Goal: Task Accomplishment & Management: Use online tool/utility

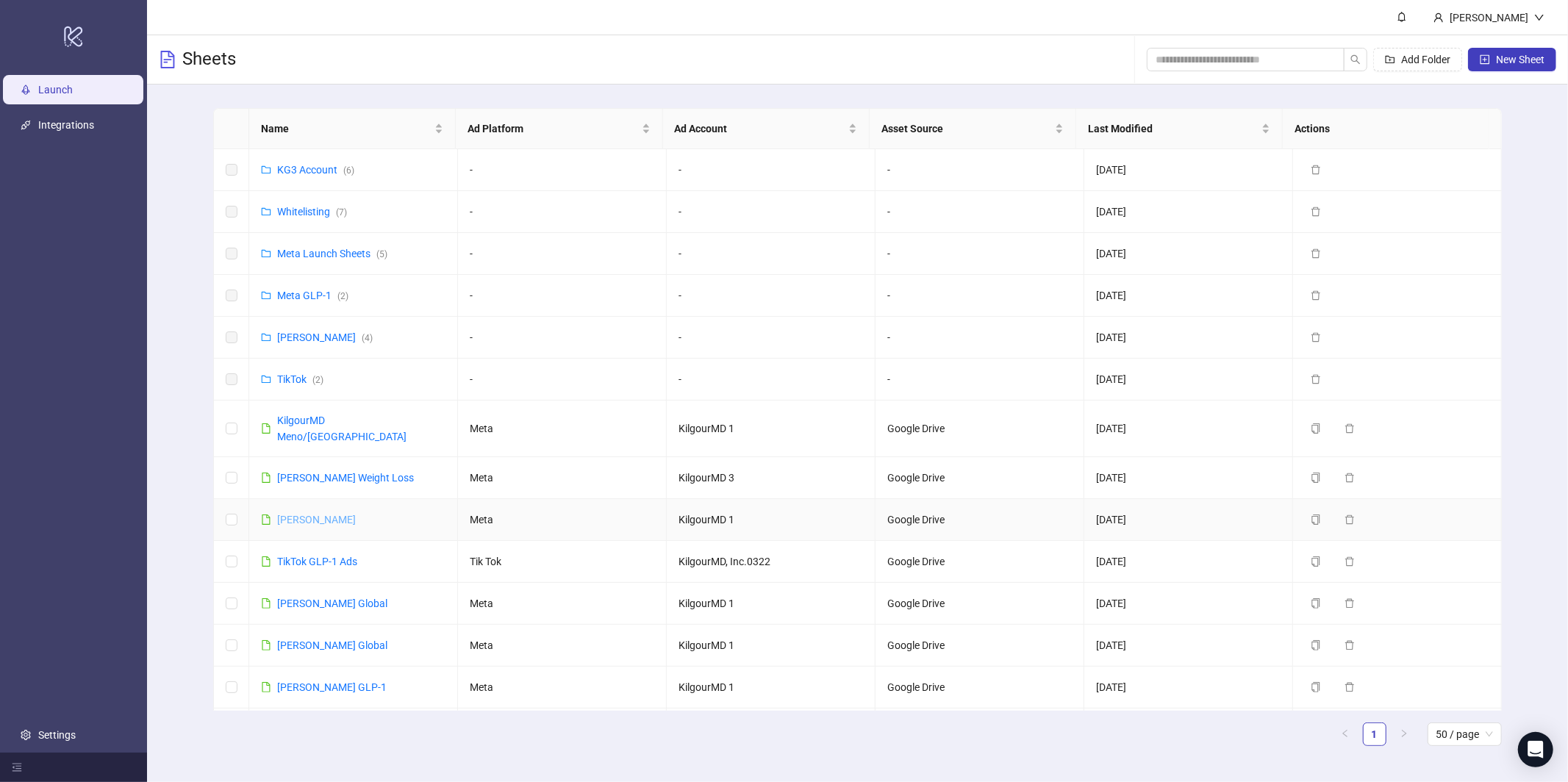
click at [349, 514] on link "[PERSON_NAME]" at bounding box center [316, 519] width 79 height 12
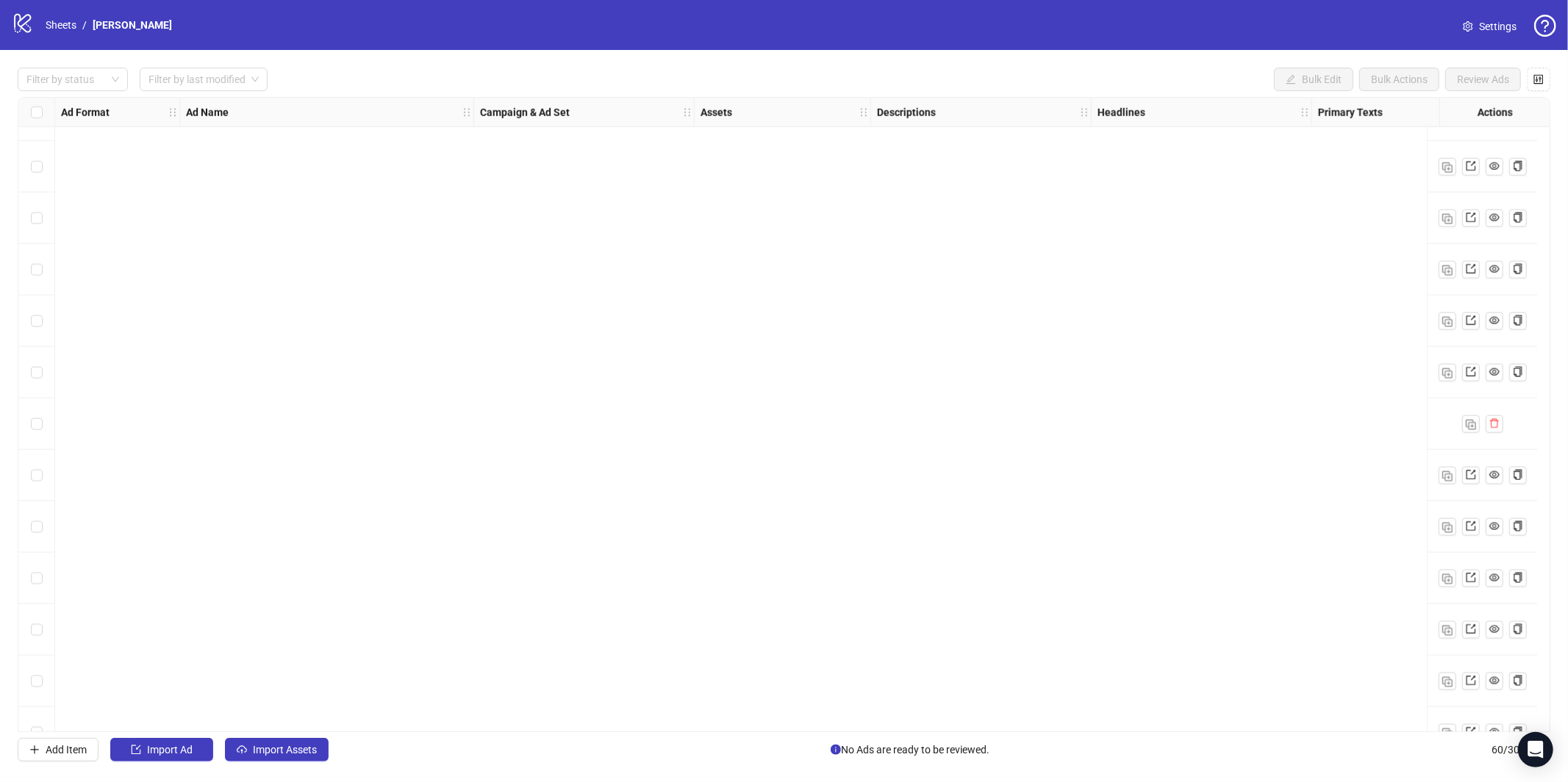
scroll to position [2489, 0]
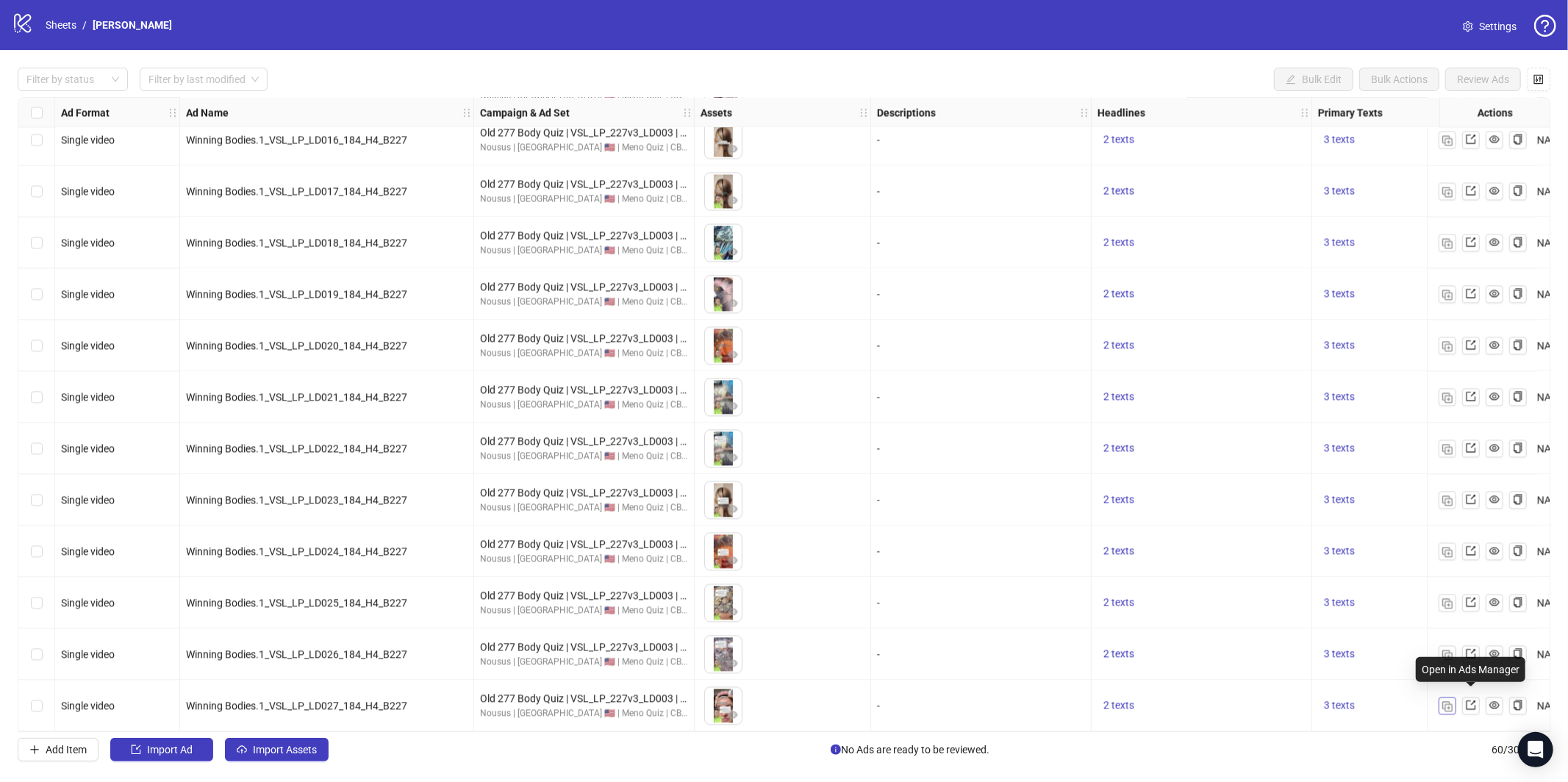
click at [1452, 702] on img "button" at bounding box center [1447, 706] width 10 height 10
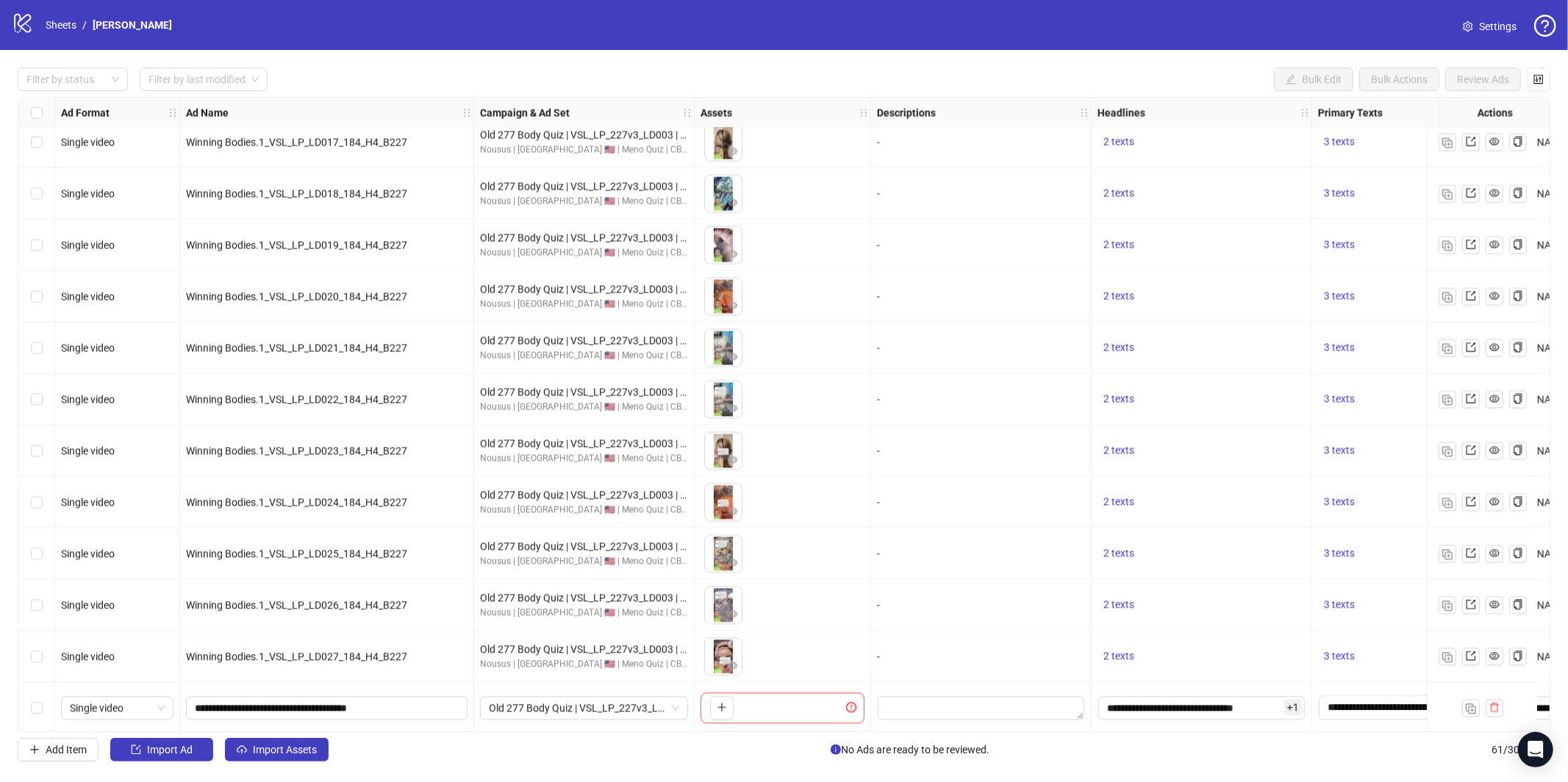
scroll to position [2540, 0]
click at [261, 750] on span "Import Assets" at bounding box center [285, 749] width 64 height 12
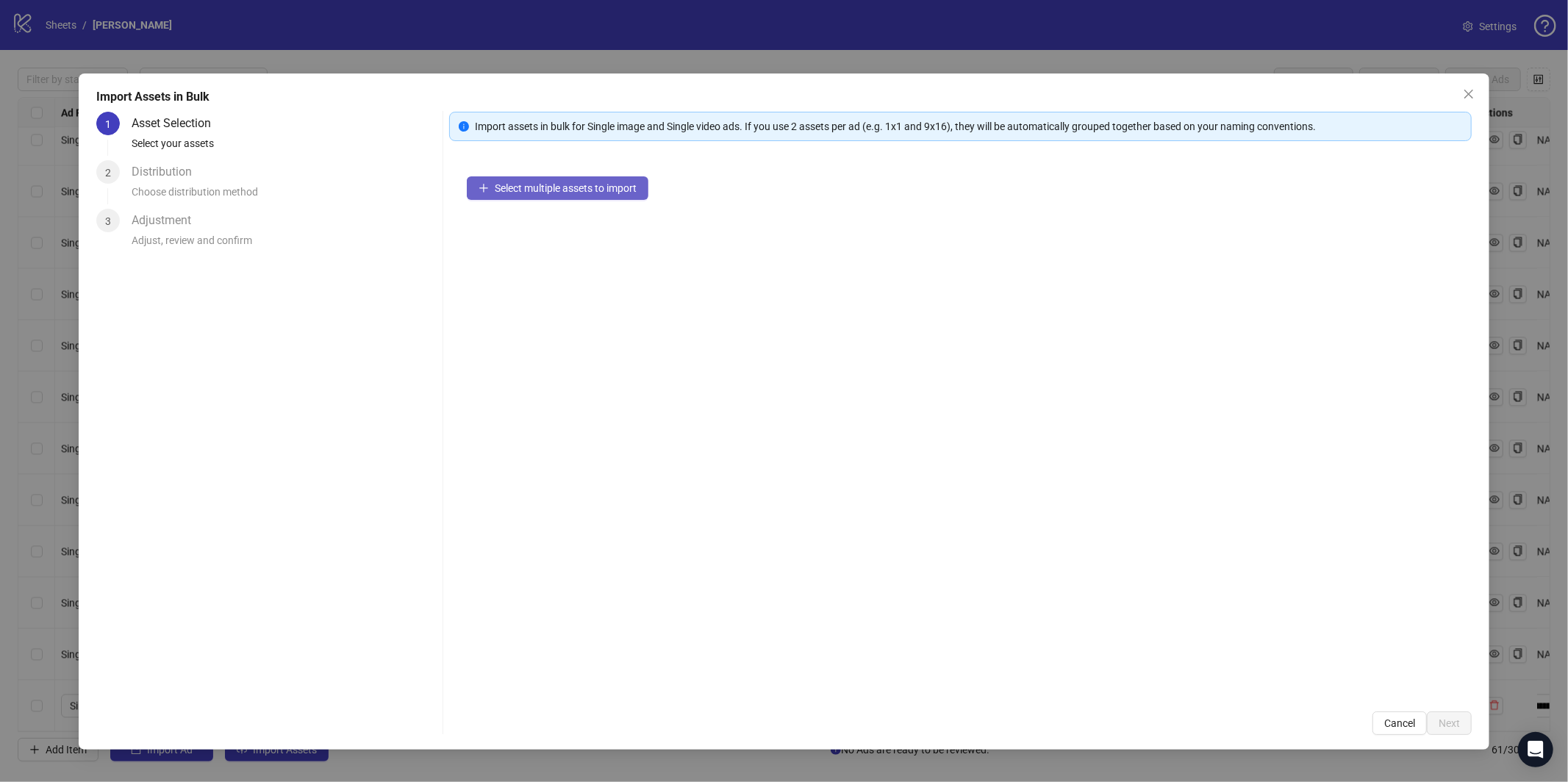
click at [646, 197] on div "Select multiple assets to import" at bounding box center [961, 426] width 1022 height 535
click at [640, 187] on button "Select multiple assets to import" at bounding box center [557, 188] width 182 height 23
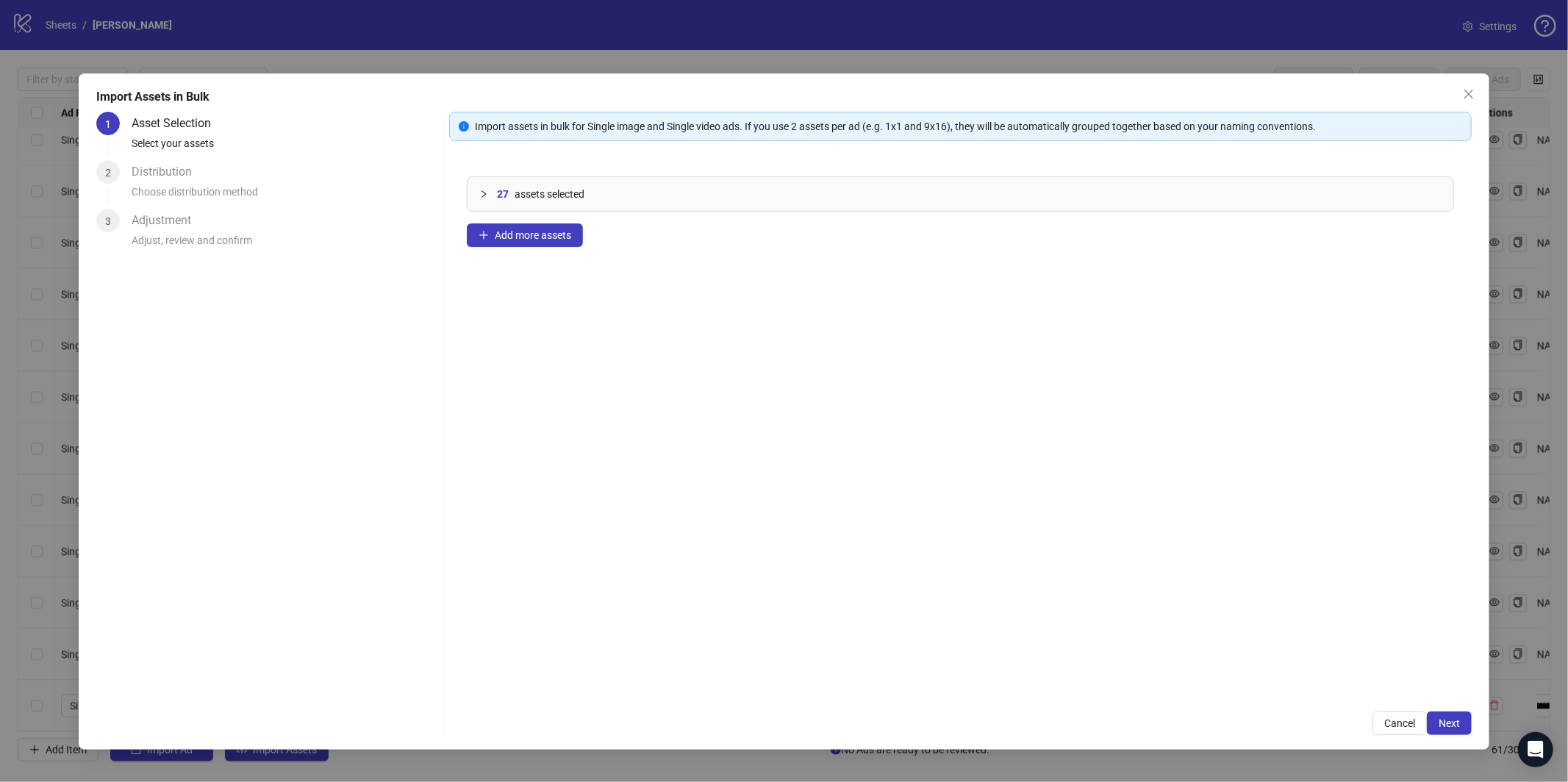
click at [1451, 726] on span "Next" at bounding box center [1449, 723] width 21 height 12
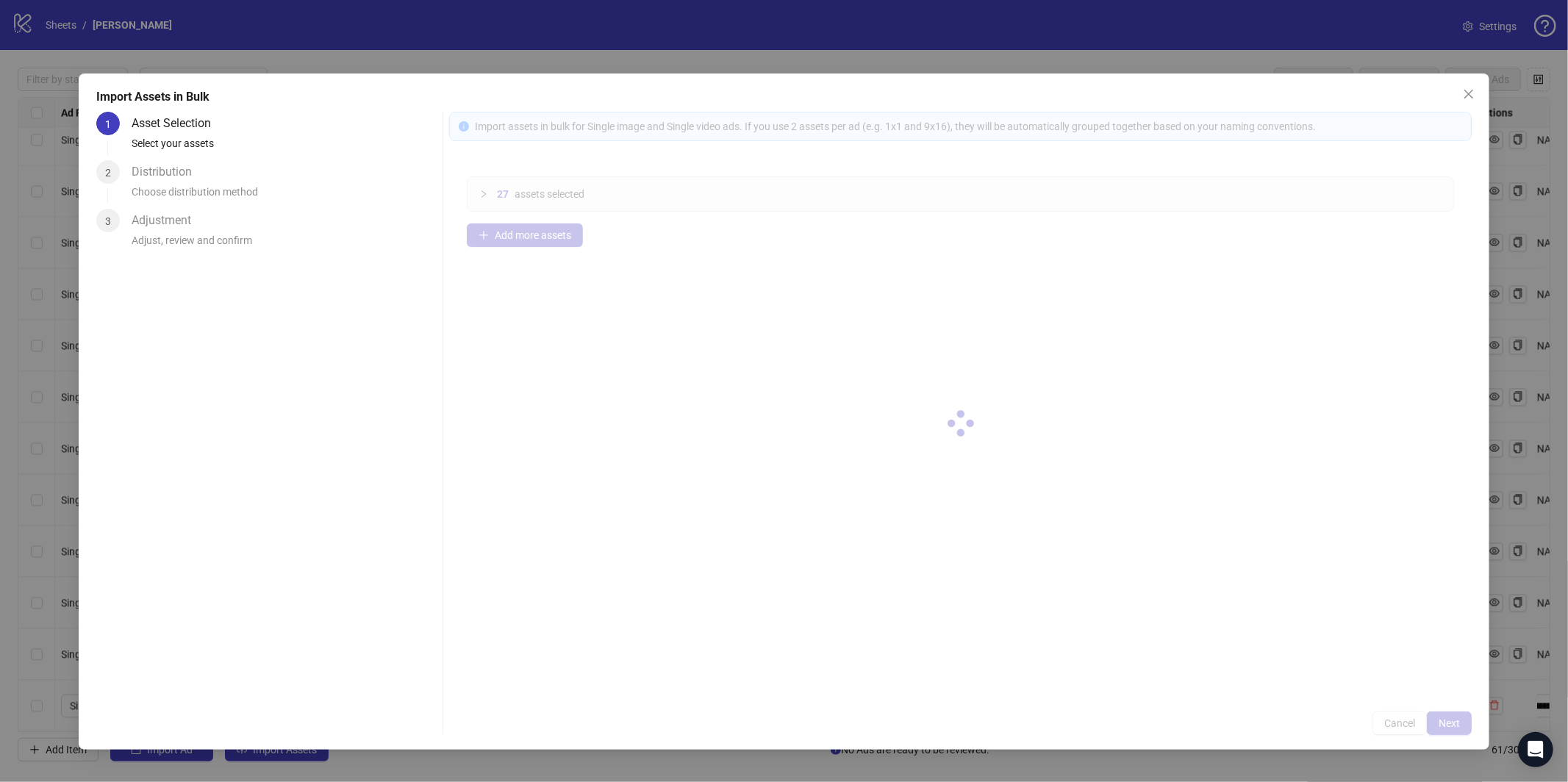
click at [1451, 726] on div at bounding box center [961, 423] width 1022 height 624
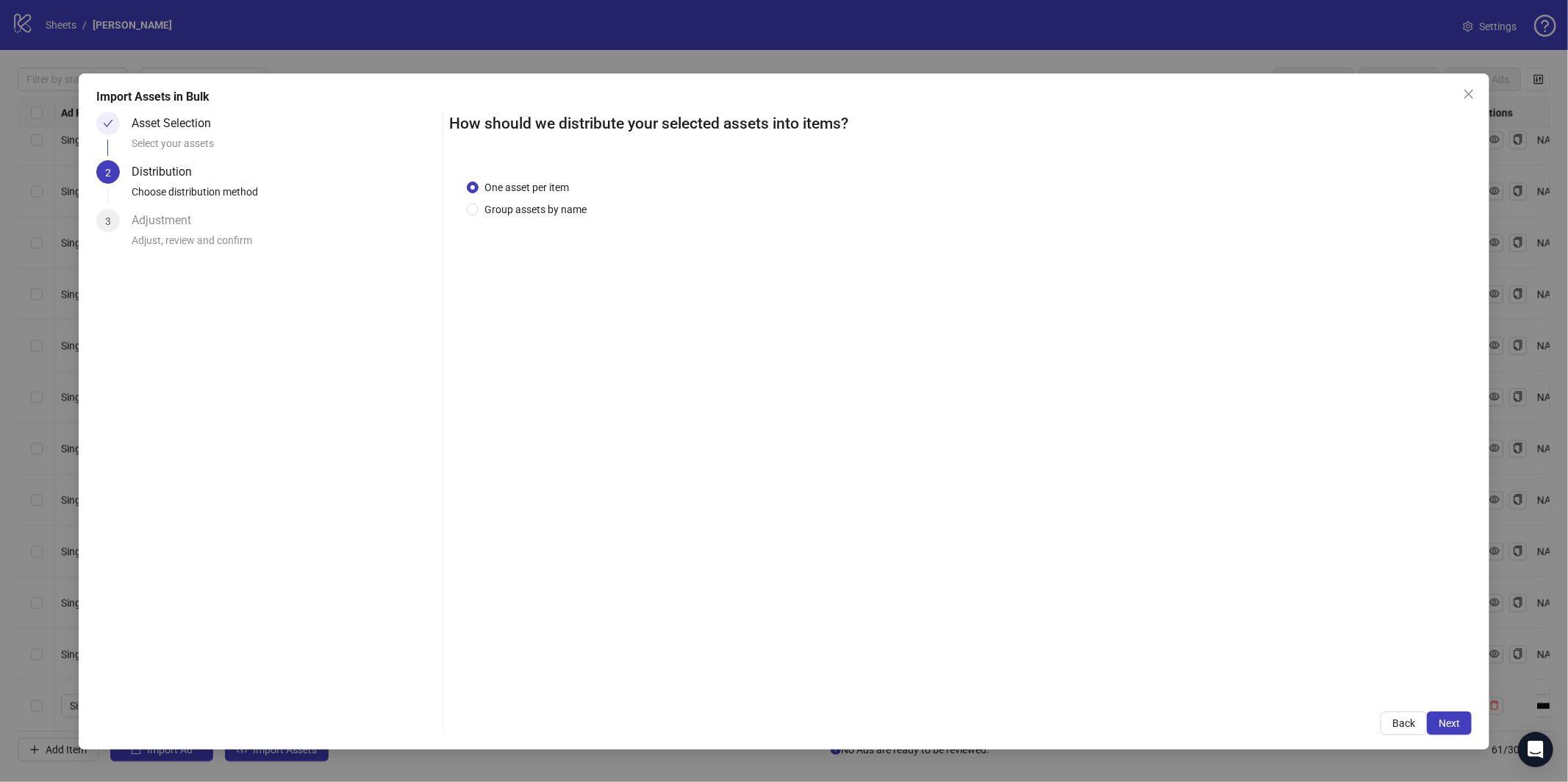
click at [1451, 726] on span "Next" at bounding box center [1449, 723] width 21 height 12
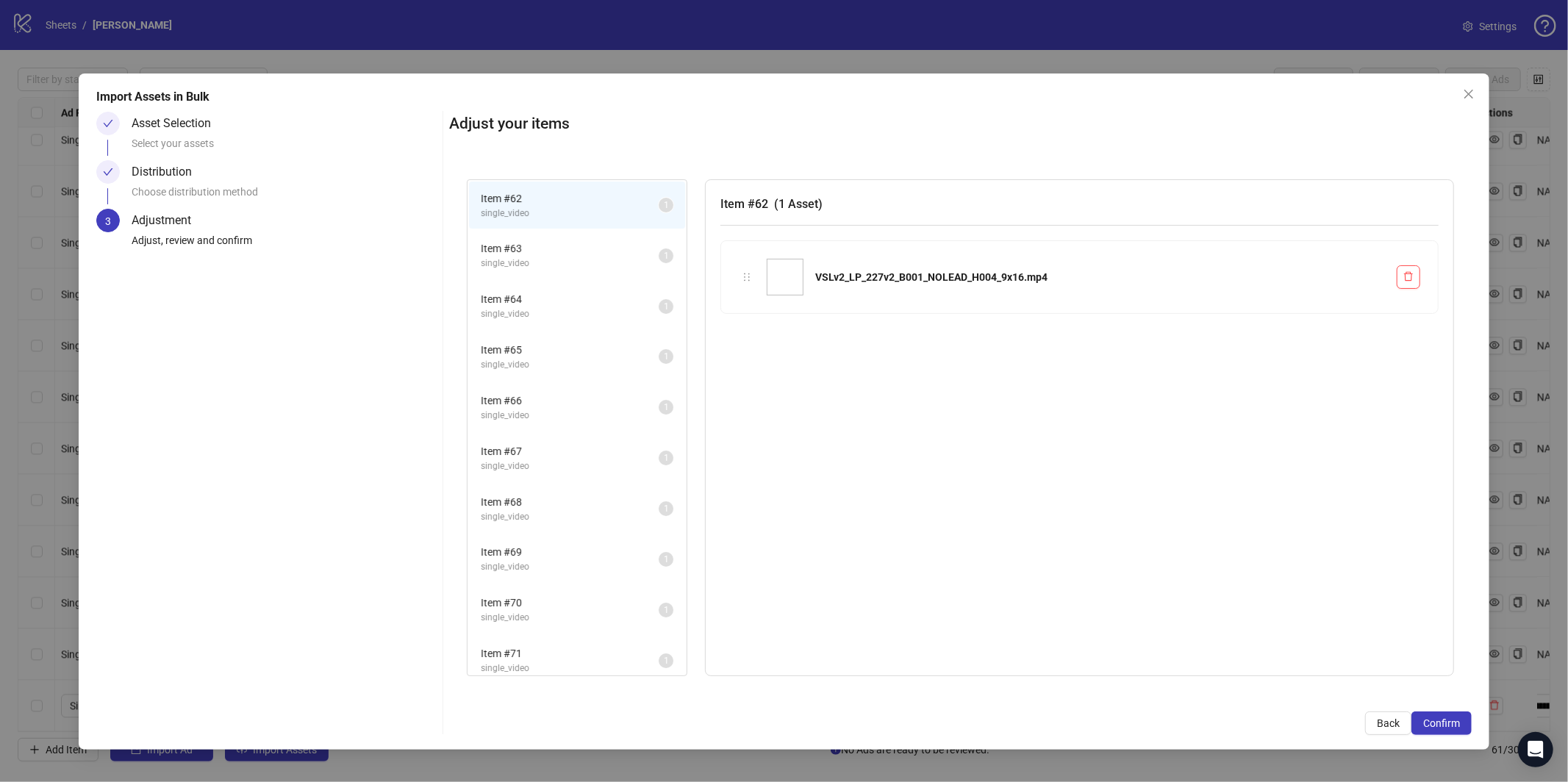
click at [1451, 726] on span "Confirm" at bounding box center [1442, 723] width 37 height 12
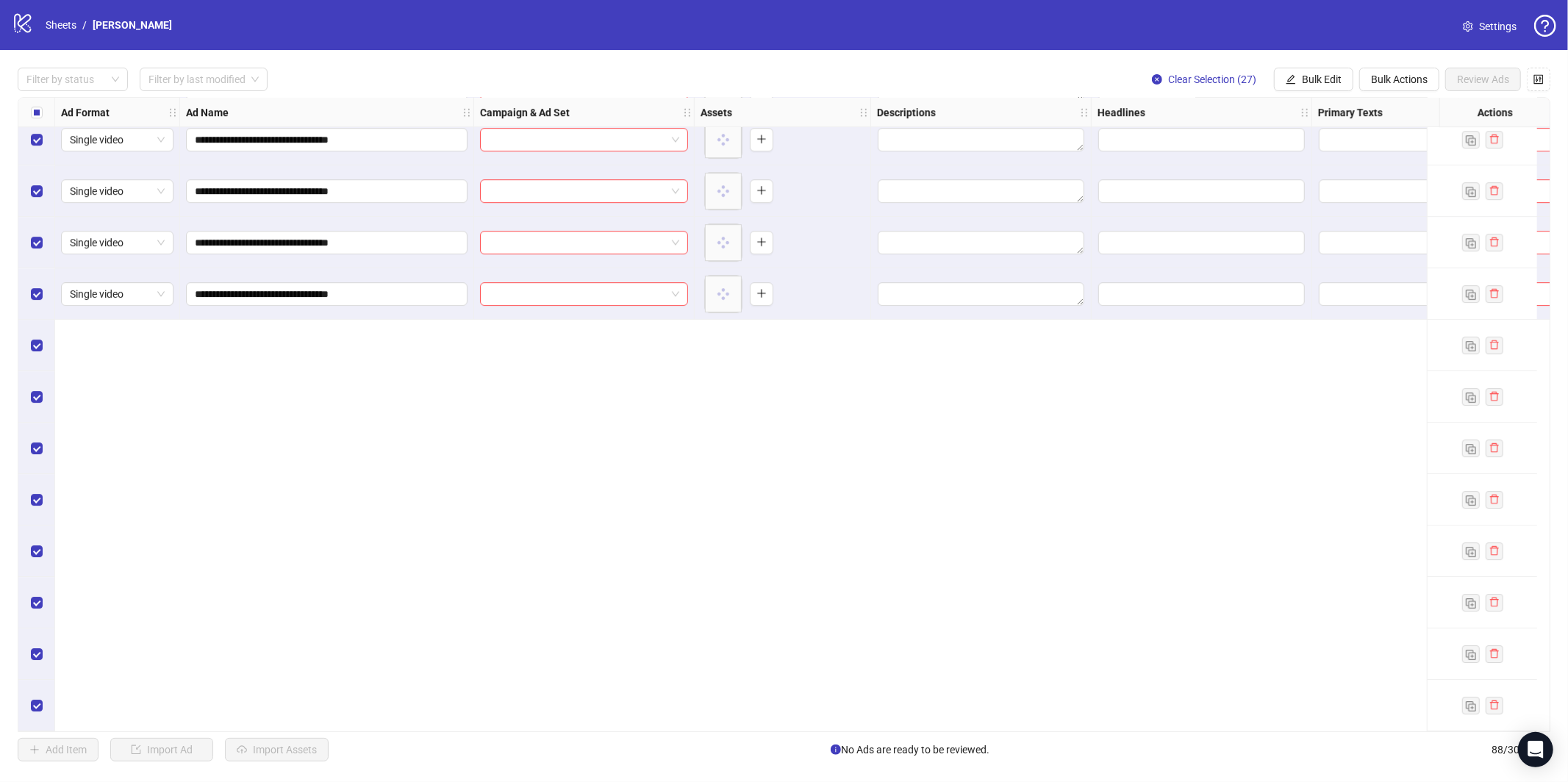
scroll to position [3368, 0]
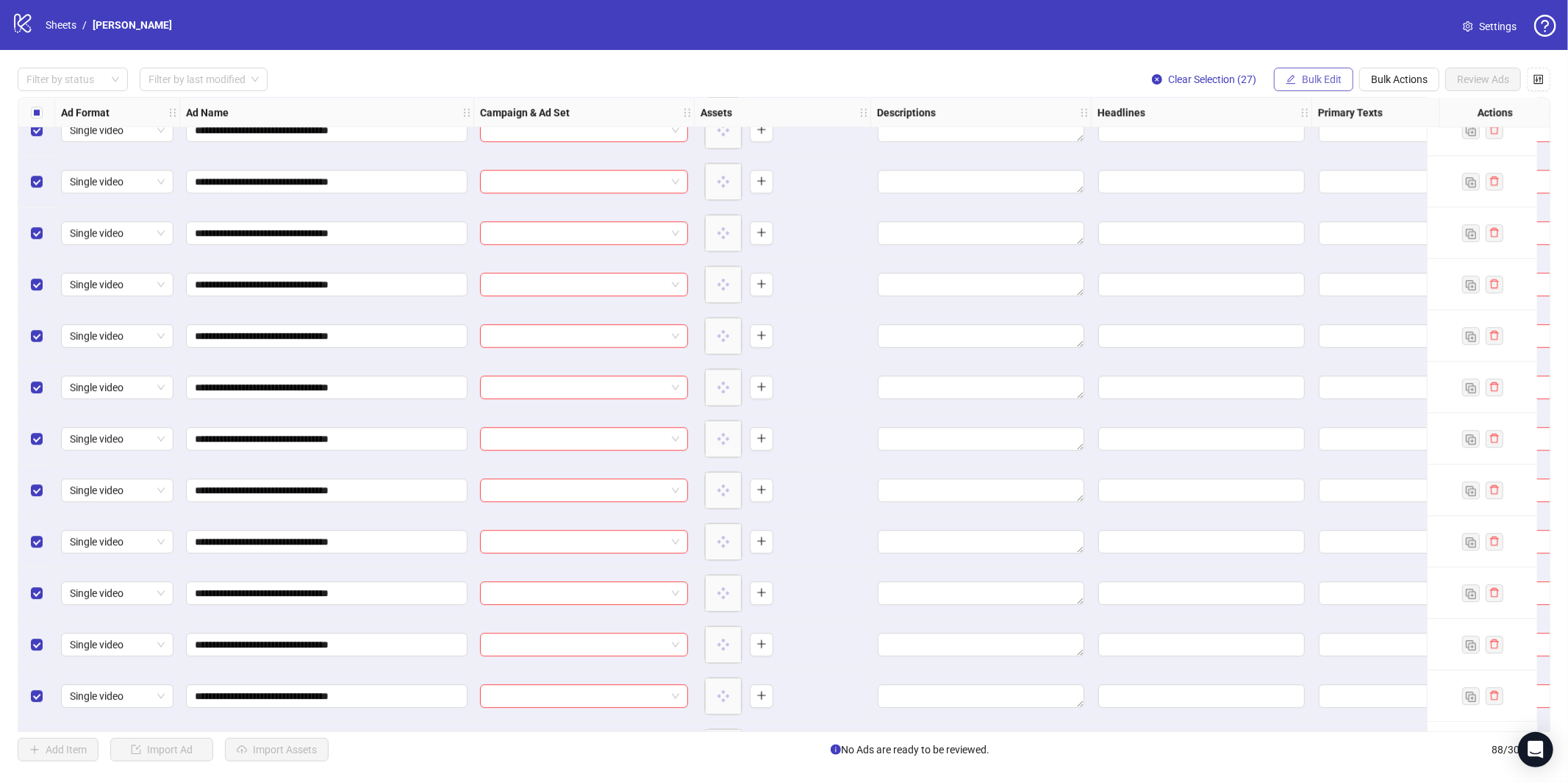
click at [1296, 83] on button "Bulk Edit" at bounding box center [1314, 80] width 80 height 23
click at [1307, 154] on span "Campaign & Ad Set" at bounding box center [1328, 155] width 87 height 16
click at [1260, 144] on input "search" at bounding box center [1265, 143] width 263 height 22
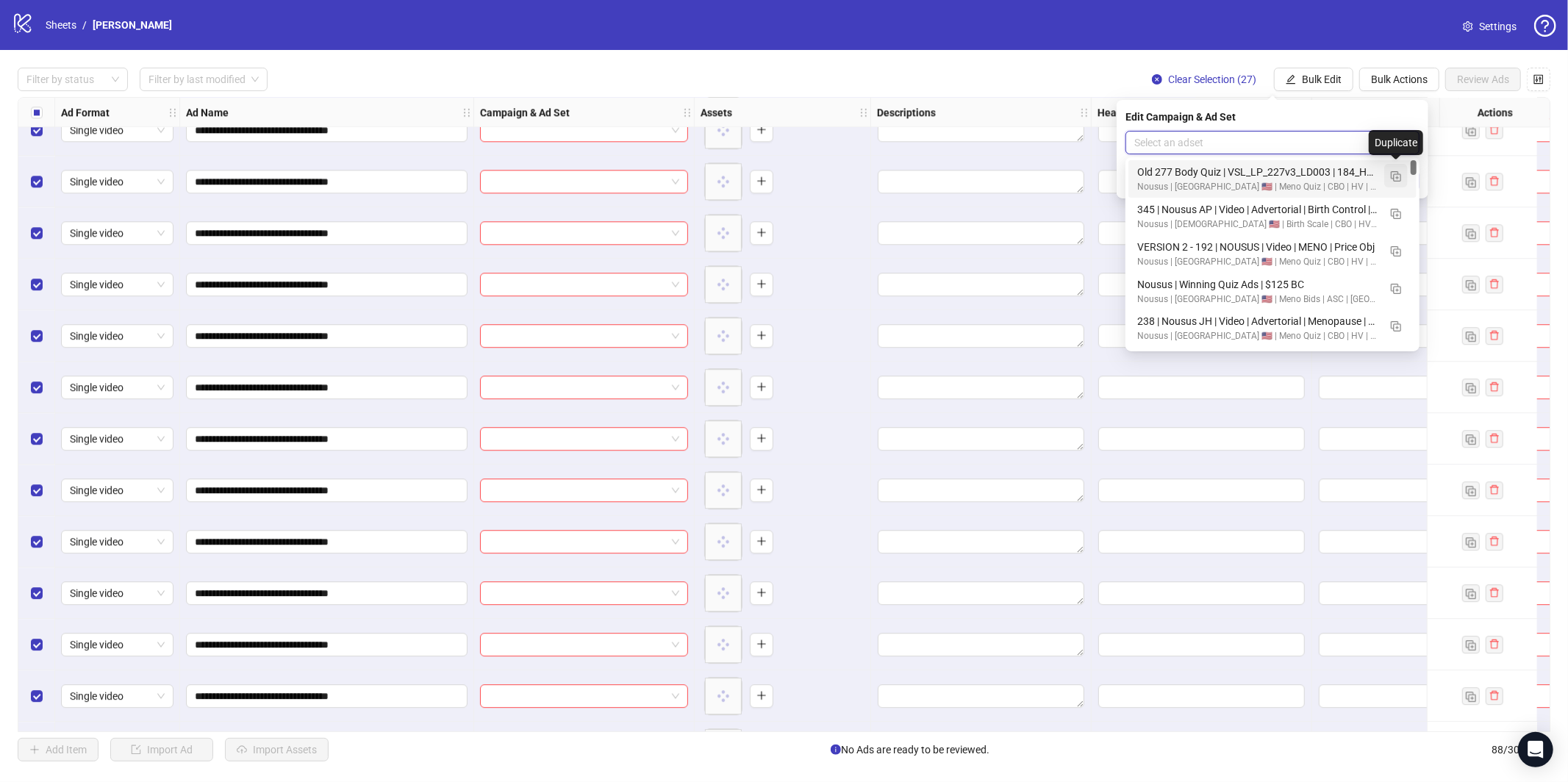
click at [1403, 178] on button "button" at bounding box center [1396, 176] width 23 height 23
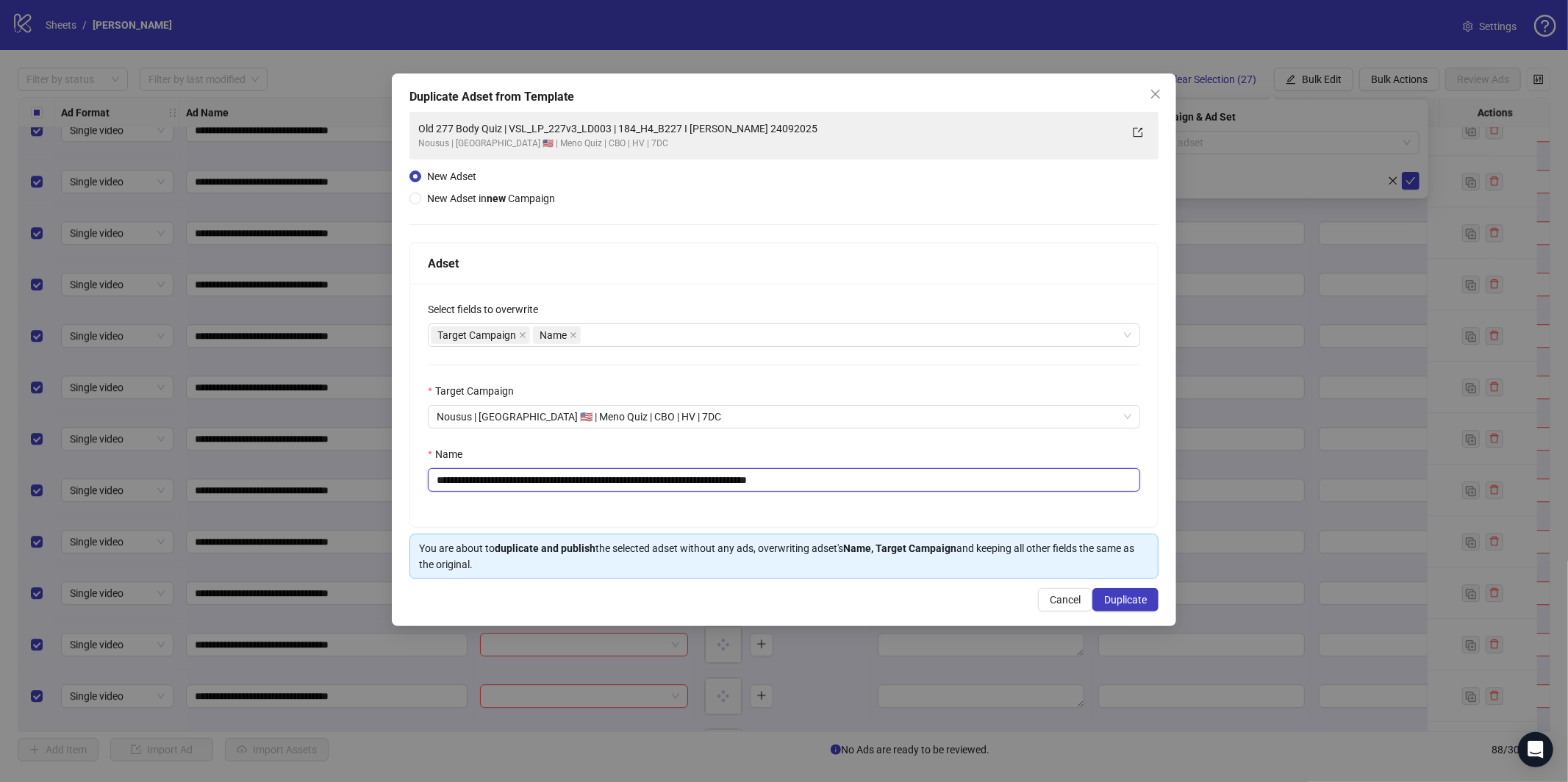
click at [740, 478] on input "**********" at bounding box center [784, 480] width 713 height 23
click at [535, 485] on input "**********" at bounding box center [784, 480] width 713 height 23
drag, startPoint x: 531, startPoint y: 482, endPoint x: 1061, endPoint y: 482, distance: 530.0
click at [1061, 482] on input "**********" at bounding box center [784, 480] width 713 height 23
paste input "**********"
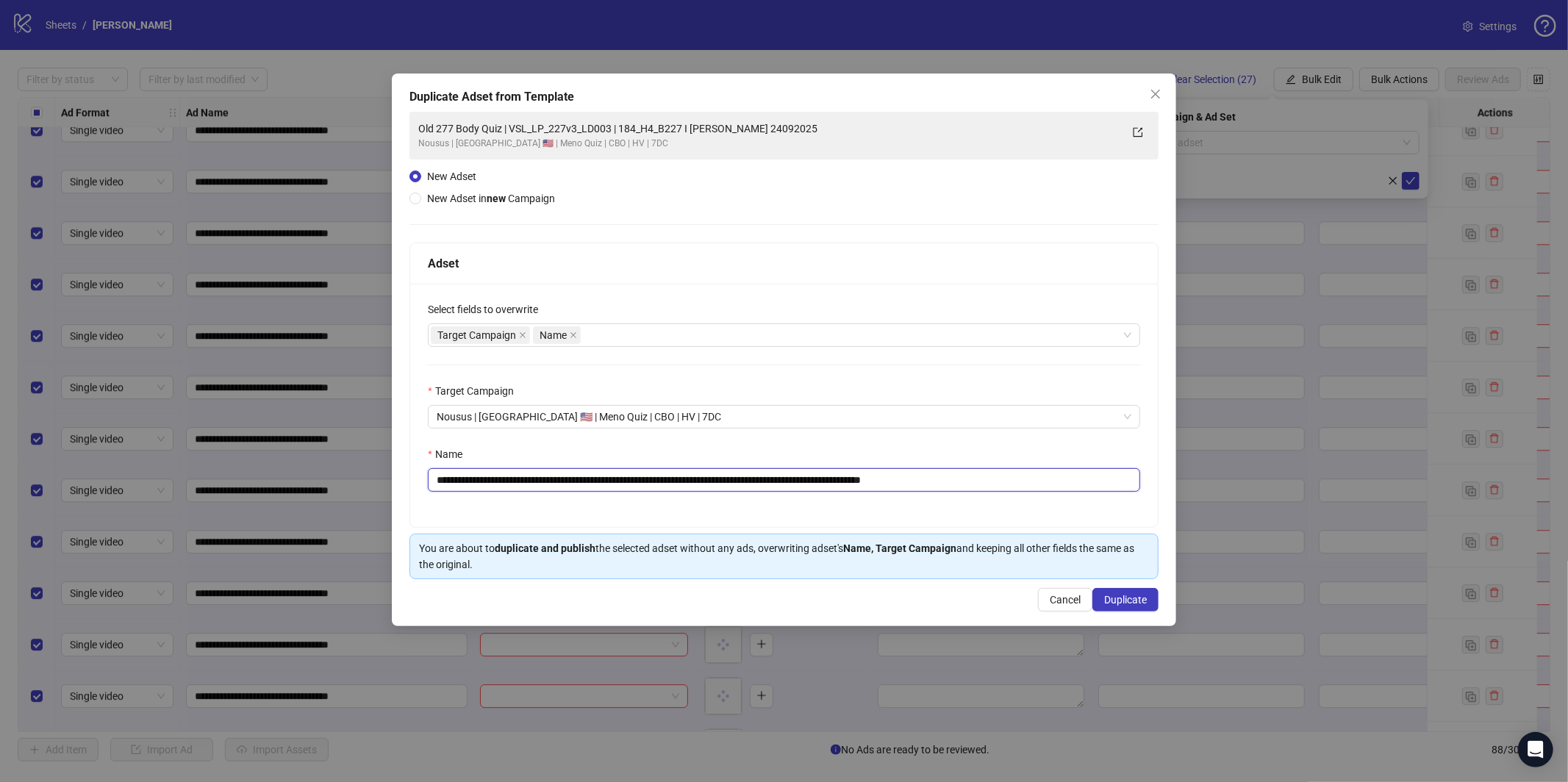
drag, startPoint x: 614, startPoint y: 482, endPoint x: 528, endPoint y: 480, distance: 86.0
click at [528, 479] on input "**********" at bounding box center [784, 480] width 713 height 23
click at [440, 475] on input "**********" at bounding box center [784, 480] width 713 height 23
type input "**********"
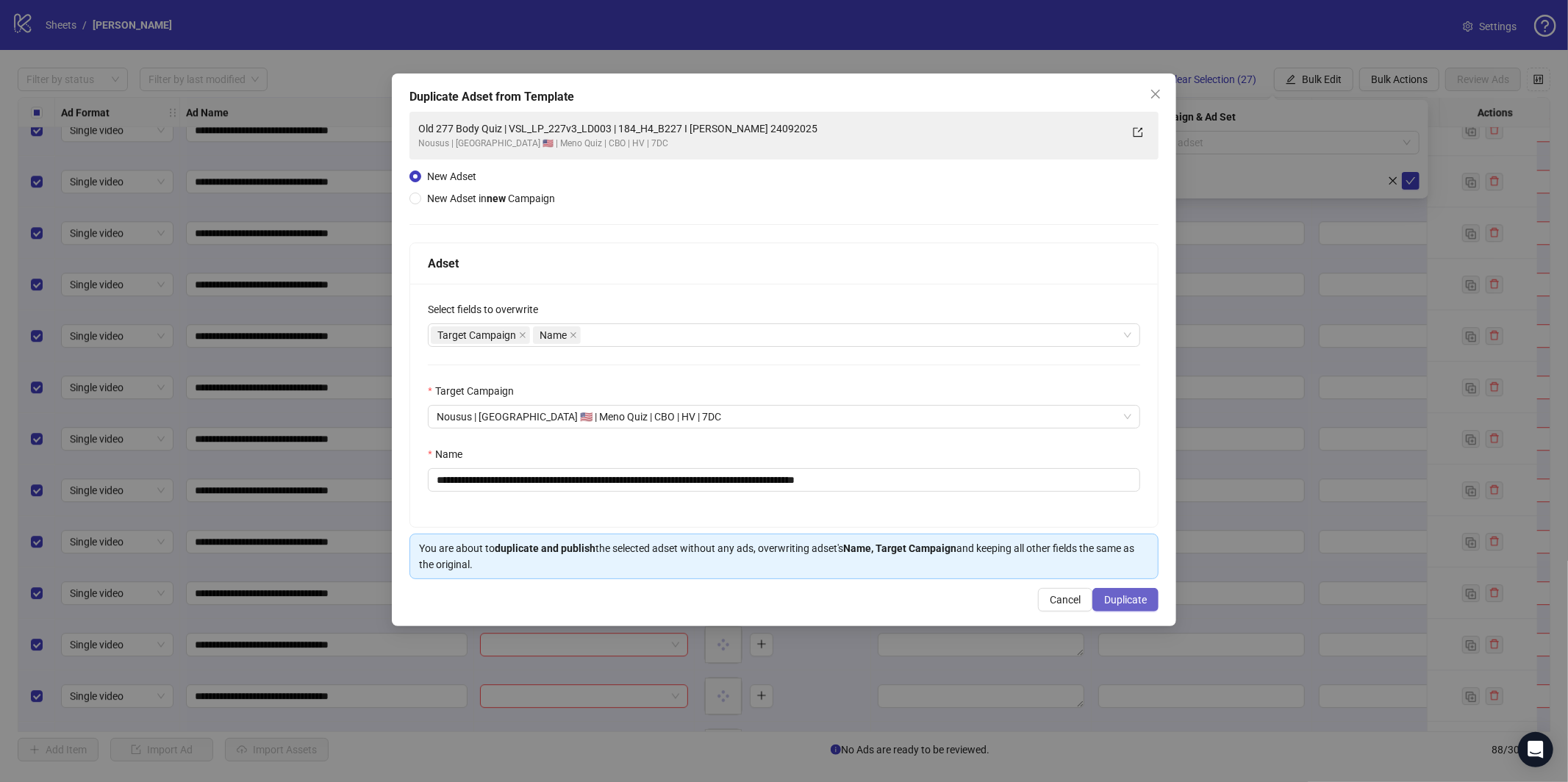
click at [1134, 595] on span "Duplicate" at bounding box center [1125, 599] width 43 height 12
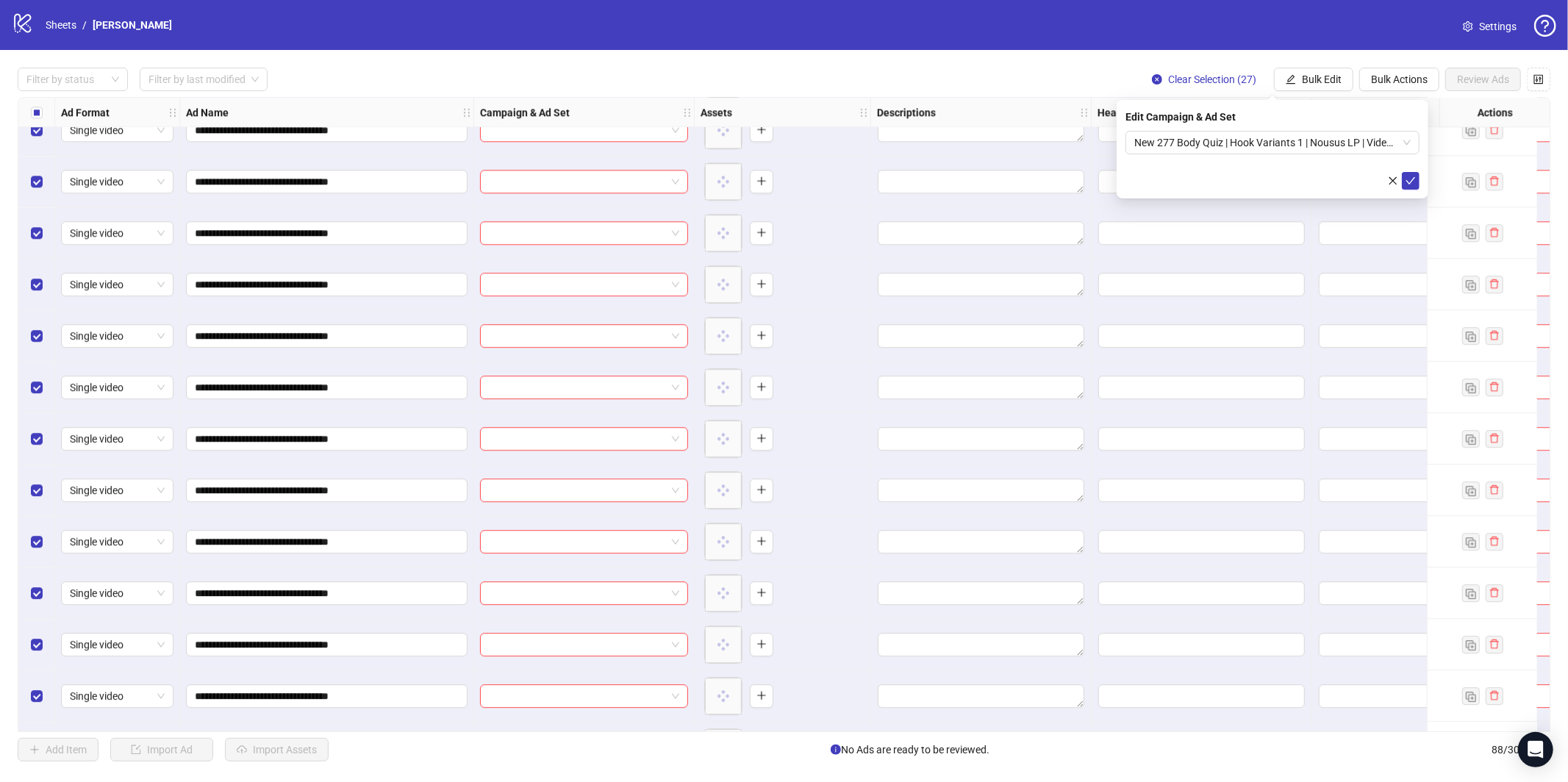
drag, startPoint x: 1413, startPoint y: 180, endPoint x: 1385, endPoint y: 192, distance: 30.5
click at [1413, 180] on icon "check" at bounding box center [1410, 180] width 10 height 10
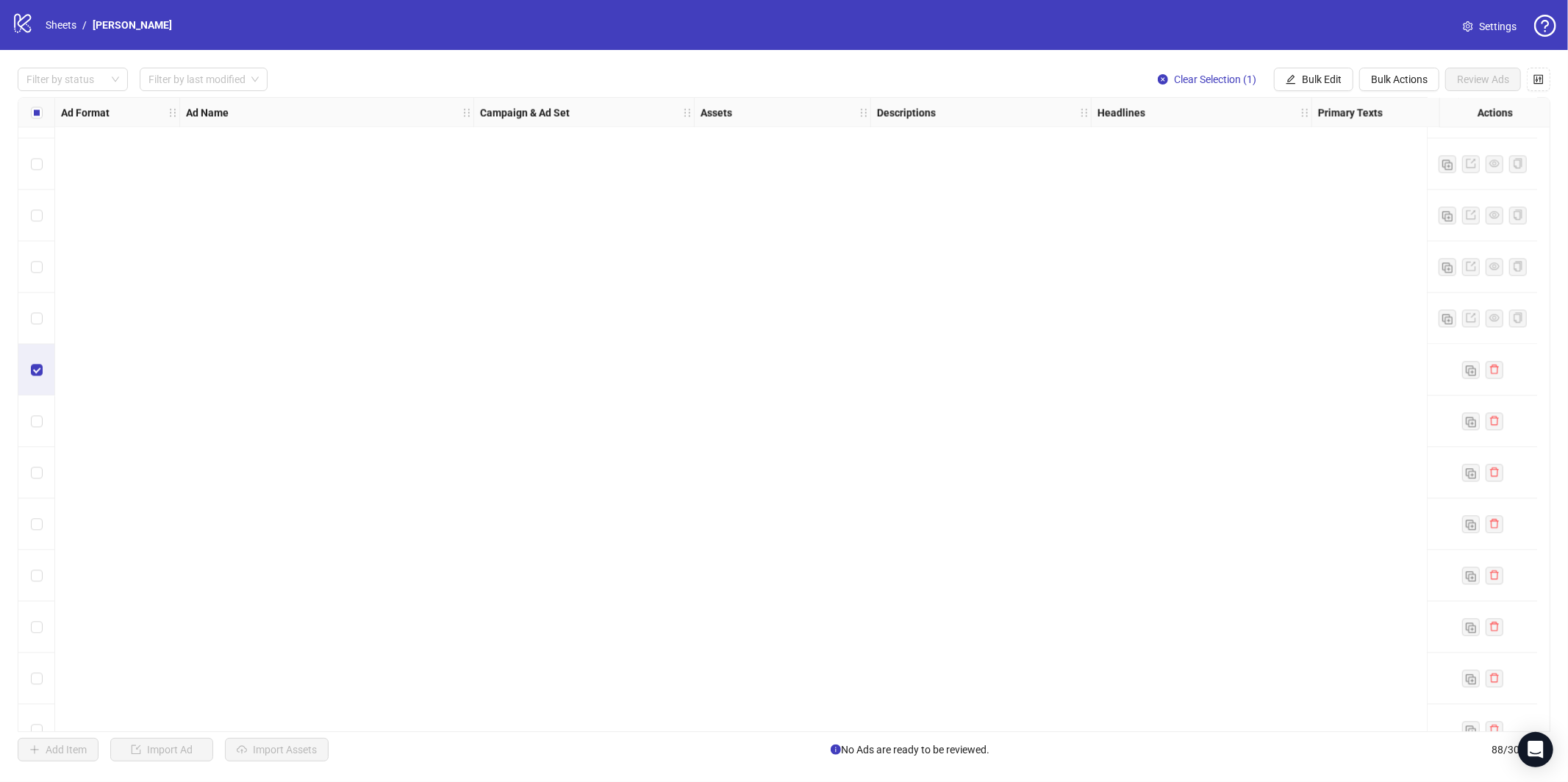
scroll to position [3930, 0]
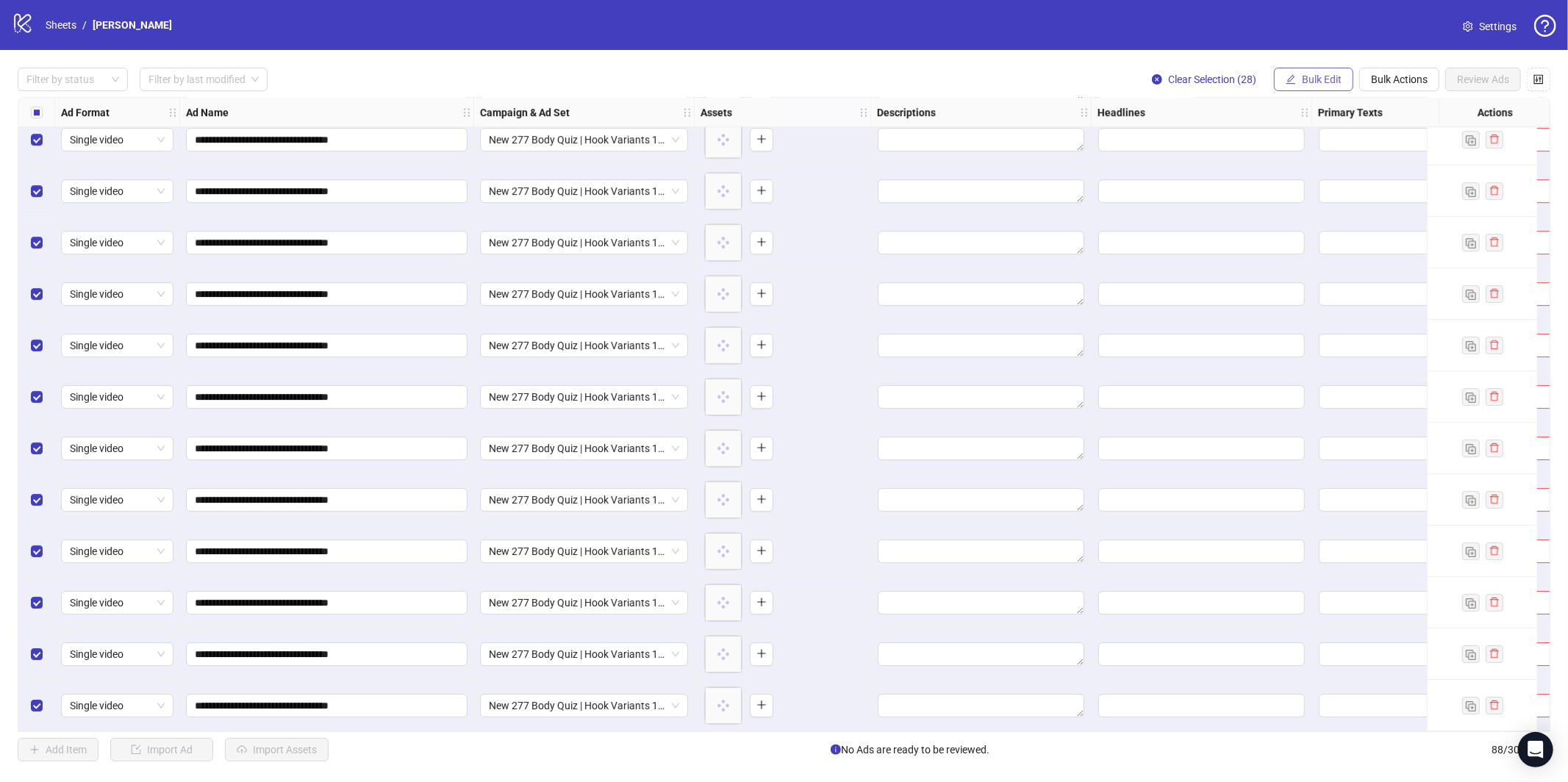
click at [1331, 69] on button "Bulk Edit" at bounding box center [1314, 80] width 80 height 23
click at [1323, 207] on span "Headlines" at bounding box center [1328, 203] width 87 height 16
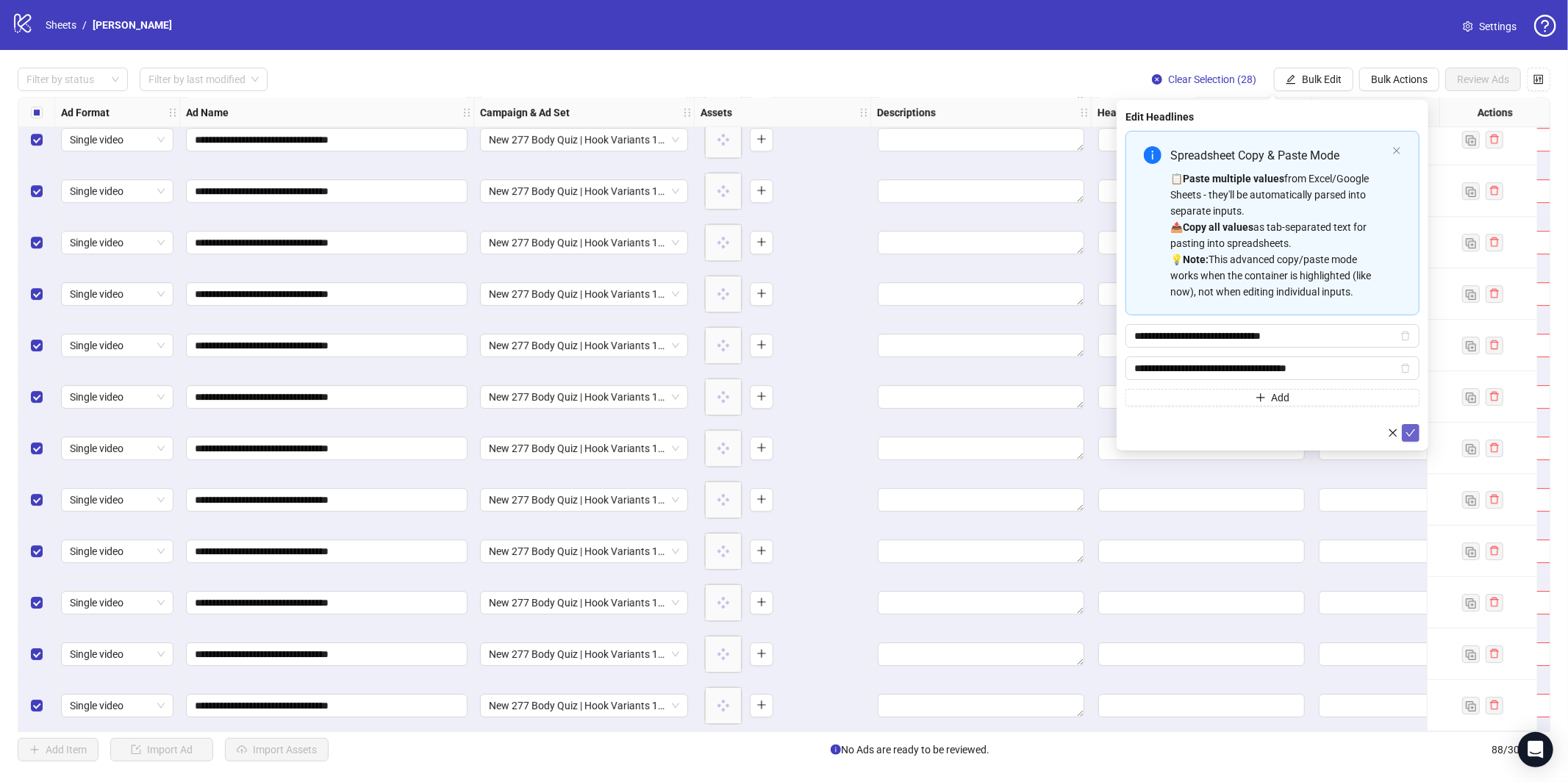
click at [1413, 437] on icon "check" at bounding box center [1410, 432] width 10 height 10
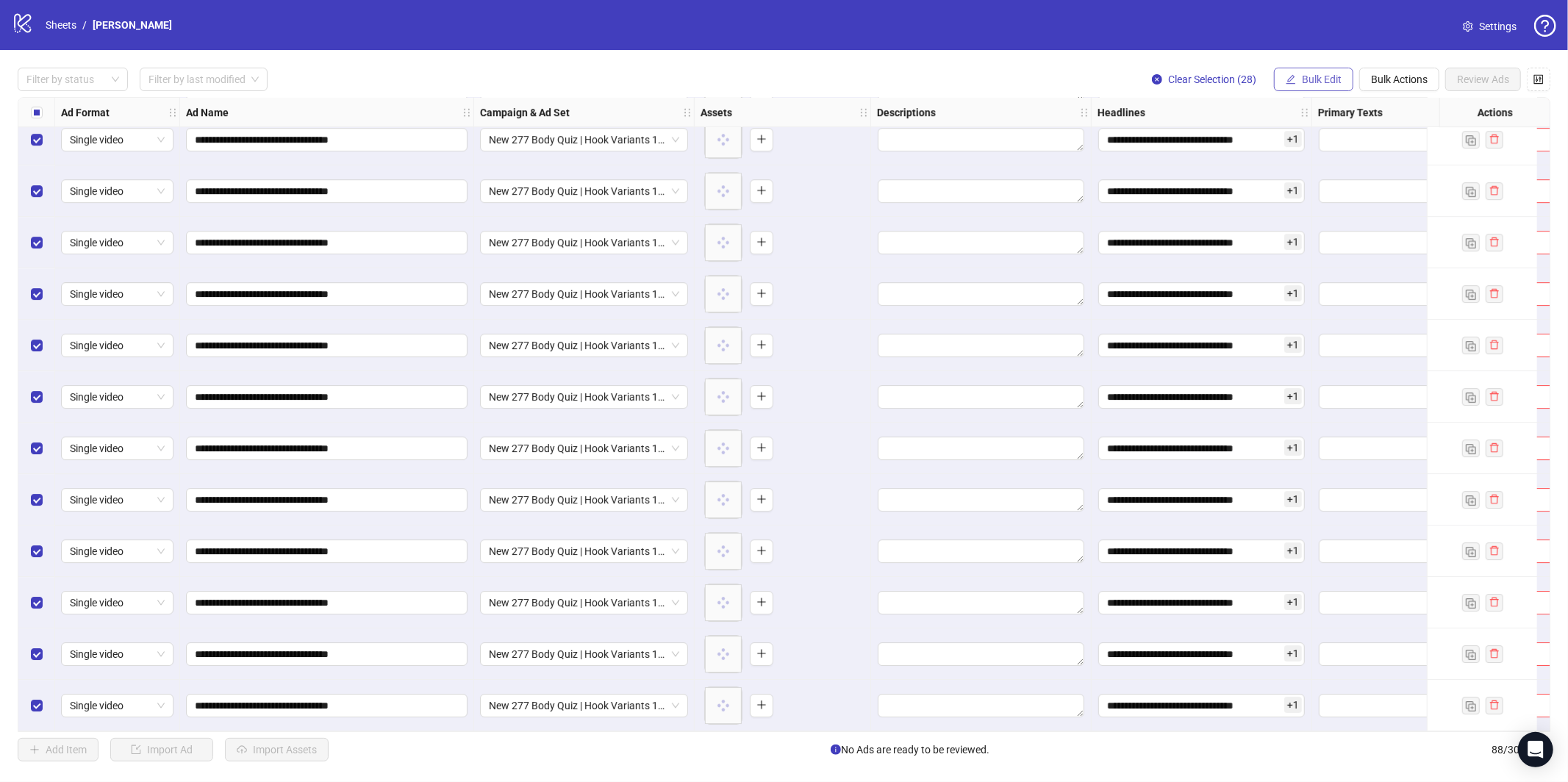
click at [1321, 76] on span "Bulk Edit" at bounding box center [1321, 79] width 40 height 12
click at [1329, 225] on span "Primary Texts" at bounding box center [1328, 226] width 87 height 16
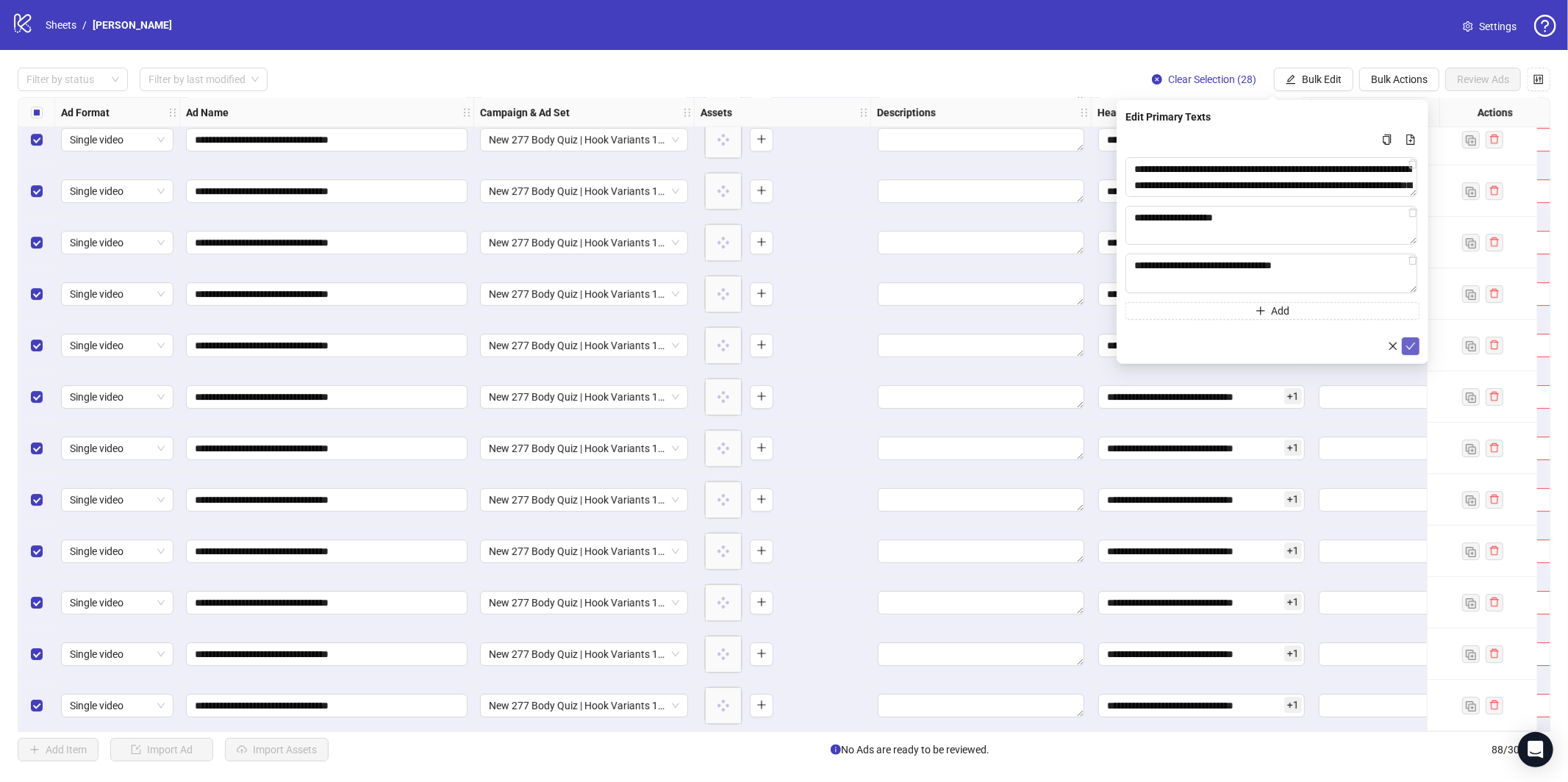
click at [1414, 341] on icon "check" at bounding box center [1410, 346] width 10 height 10
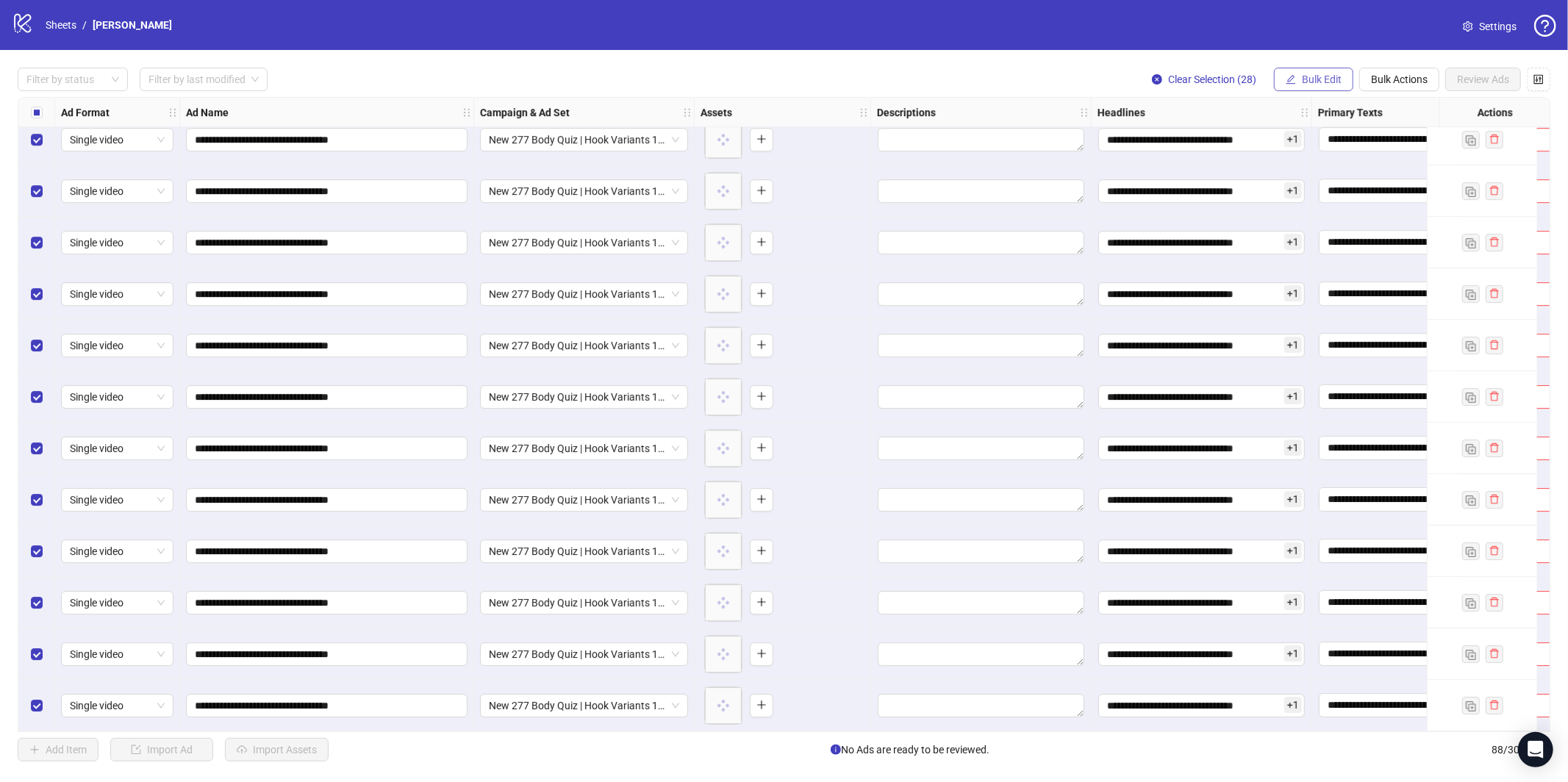
click at [1328, 84] on span "Bulk Edit" at bounding box center [1321, 79] width 40 height 12
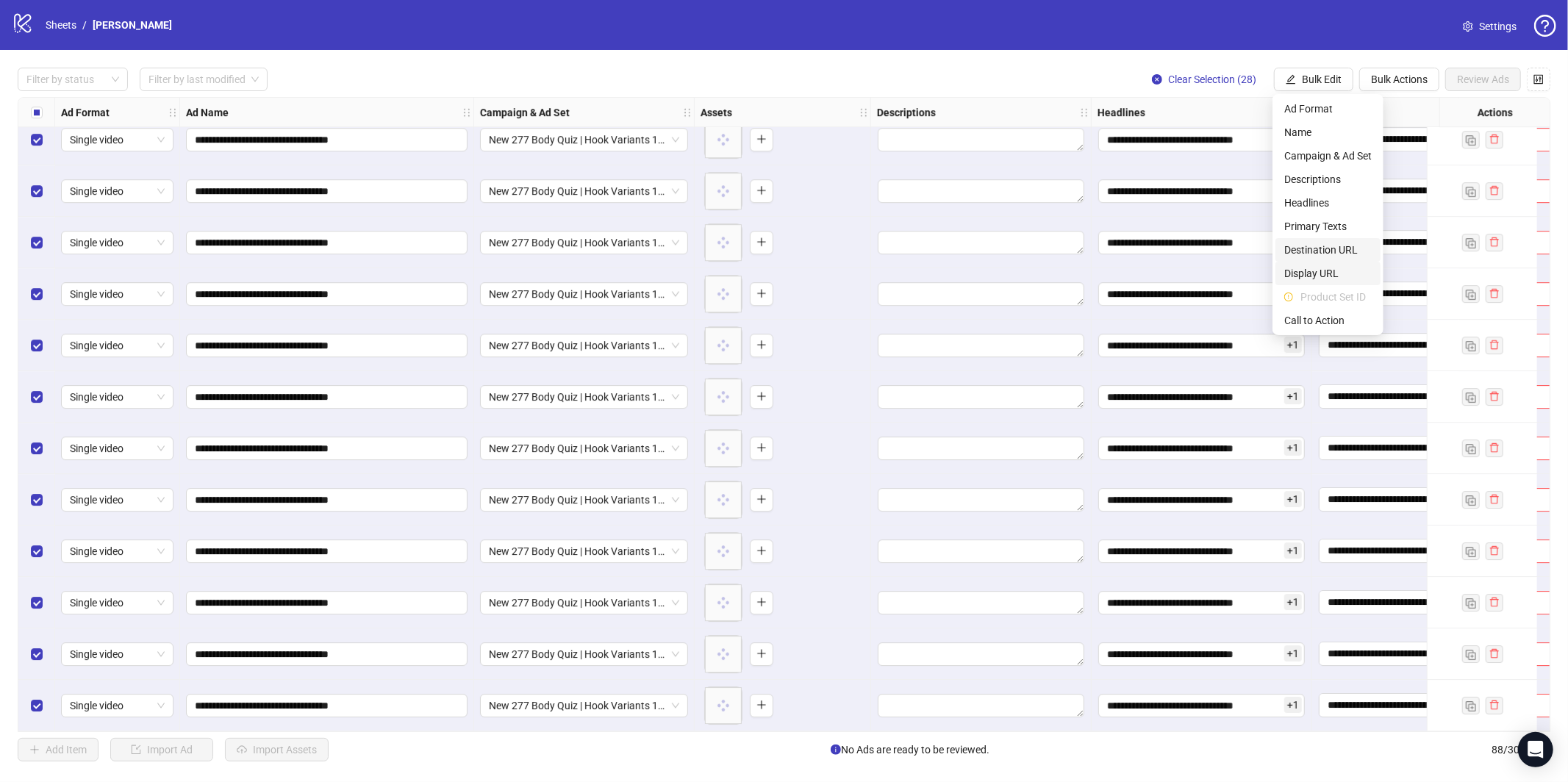
click at [1328, 253] on span "Destination URL" at bounding box center [1328, 250] width 87 height 16
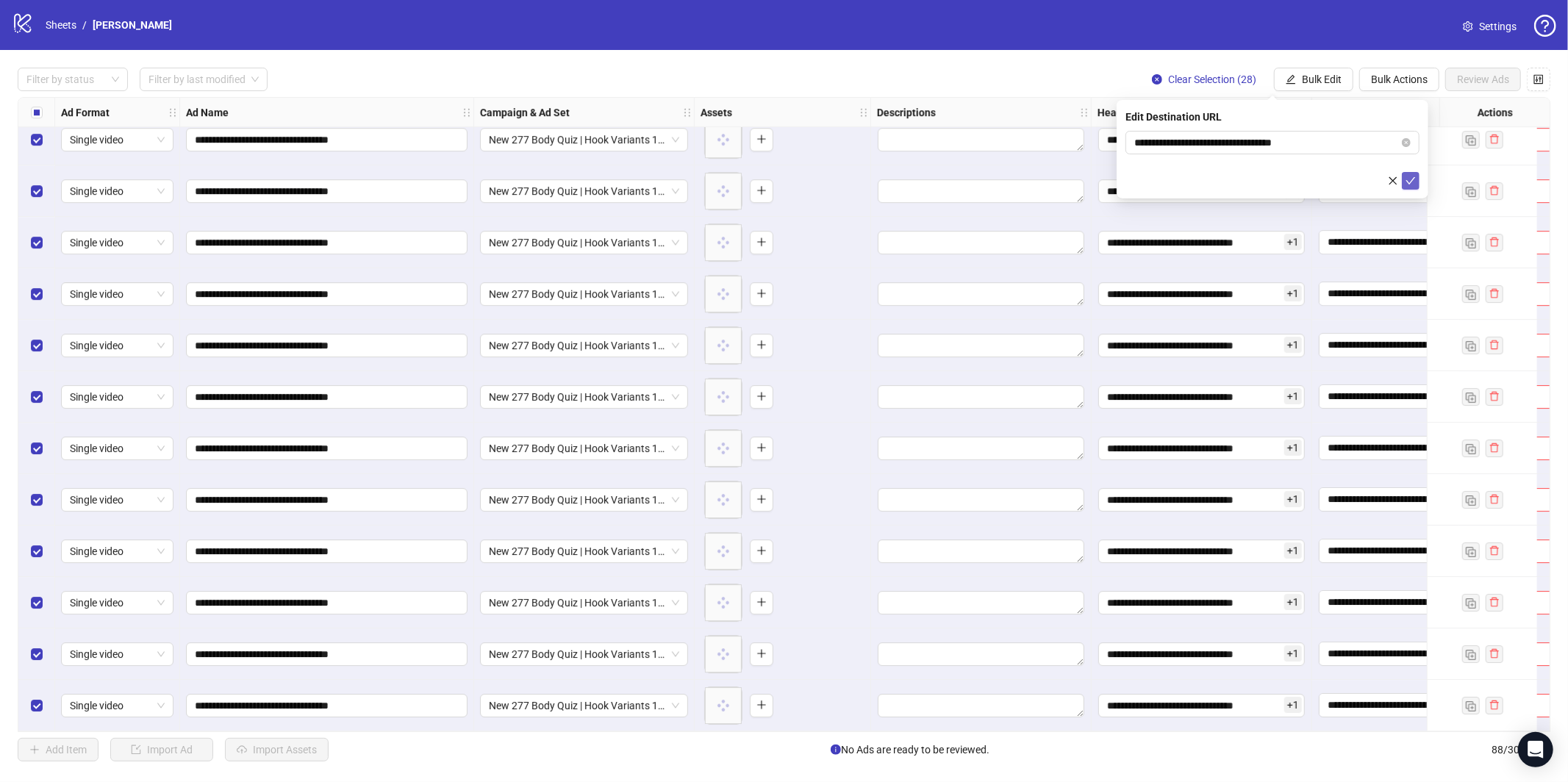
click at [1410, 185] on span "submit" at bounding box center [1410, 180] width 10 height 12
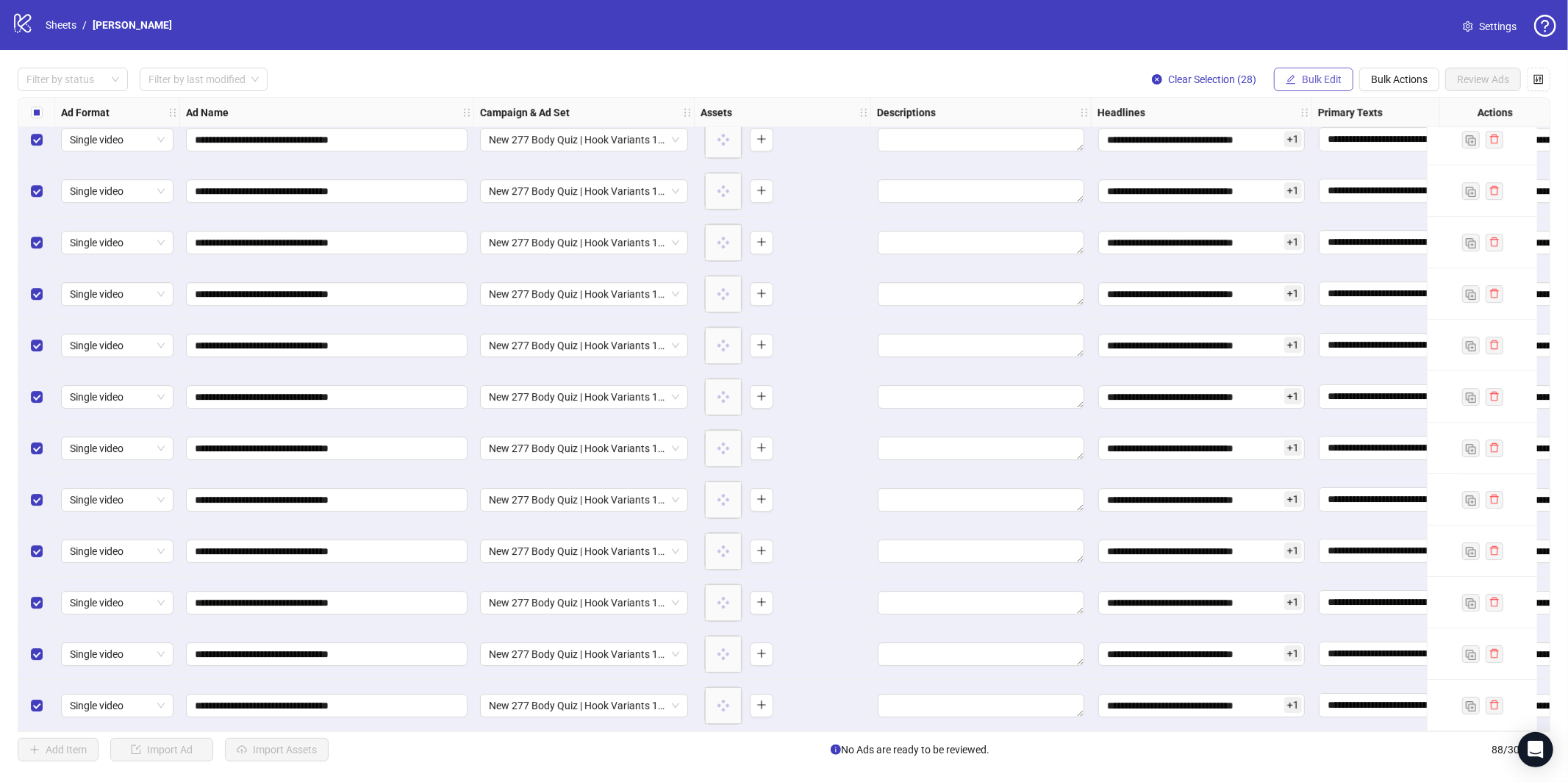
drag, startPoint x: 1302, startPoint y: 76, endPoint x: 1304, endPoint y: 84, distance: 8.2
click at [1303, 76] on span "Bulk Edit" at bounding box center [1321, 79] width 40 height 12
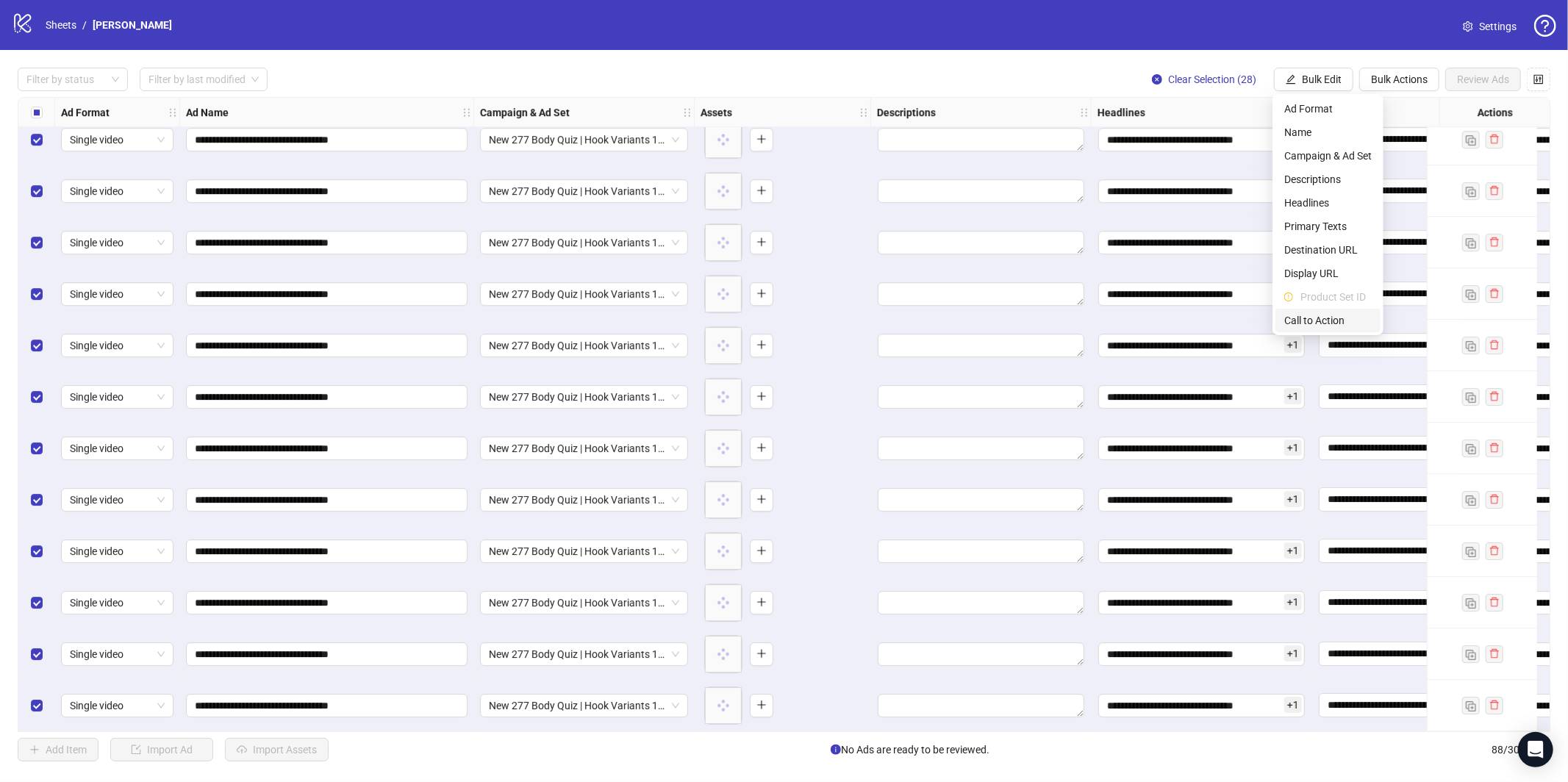
drag, startPoint x: 1328, startPoint y: 322, endPoint x: 1338, endPoint y: 309, distance: 16.4
click at [1328, 323] on span "Call to Action" at bounding box center [1328, 320] width 87 height 16
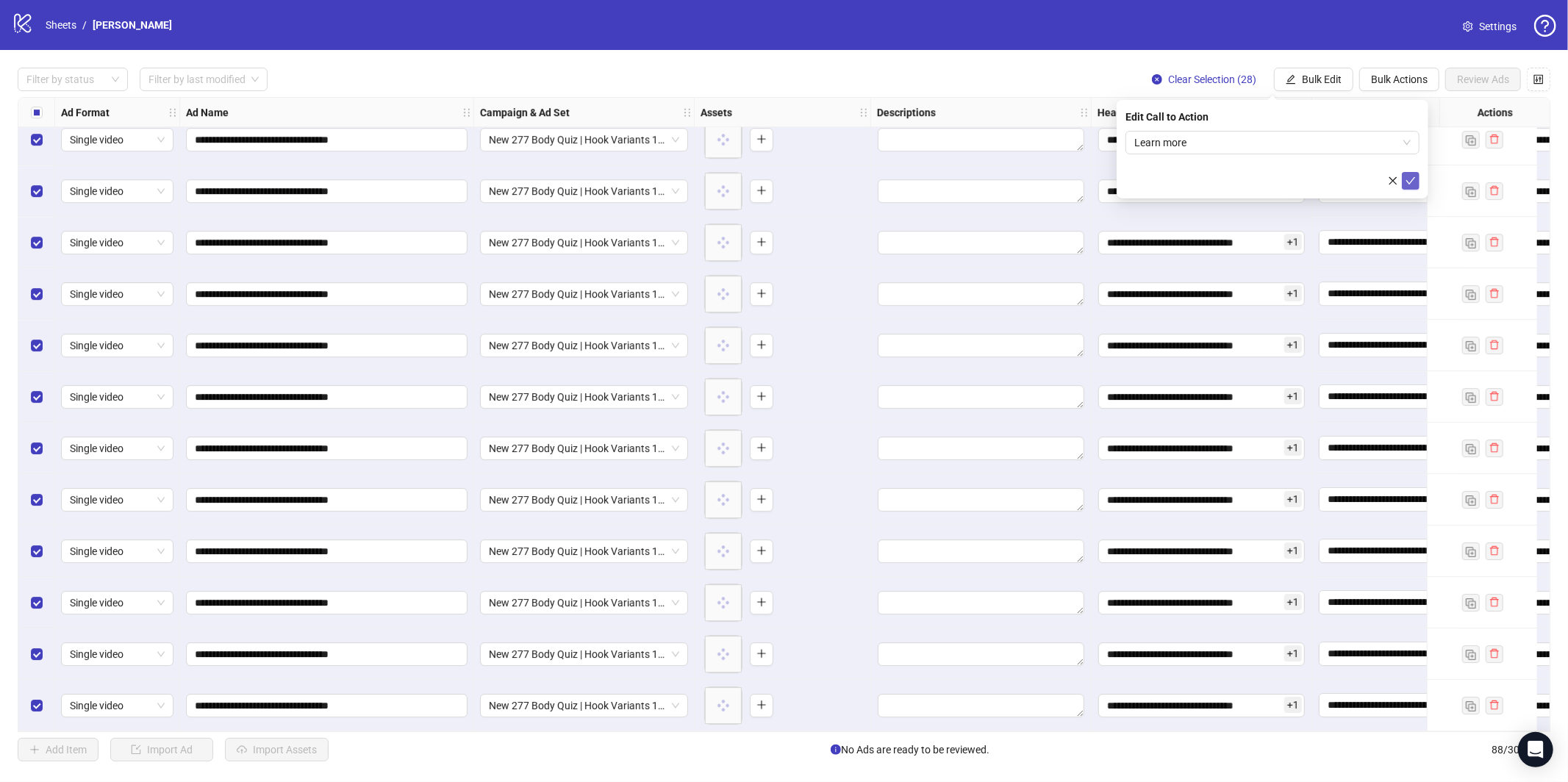
click at [1415, 183] on icon "check" at bounding box center [1410, 180] width 10 height 10
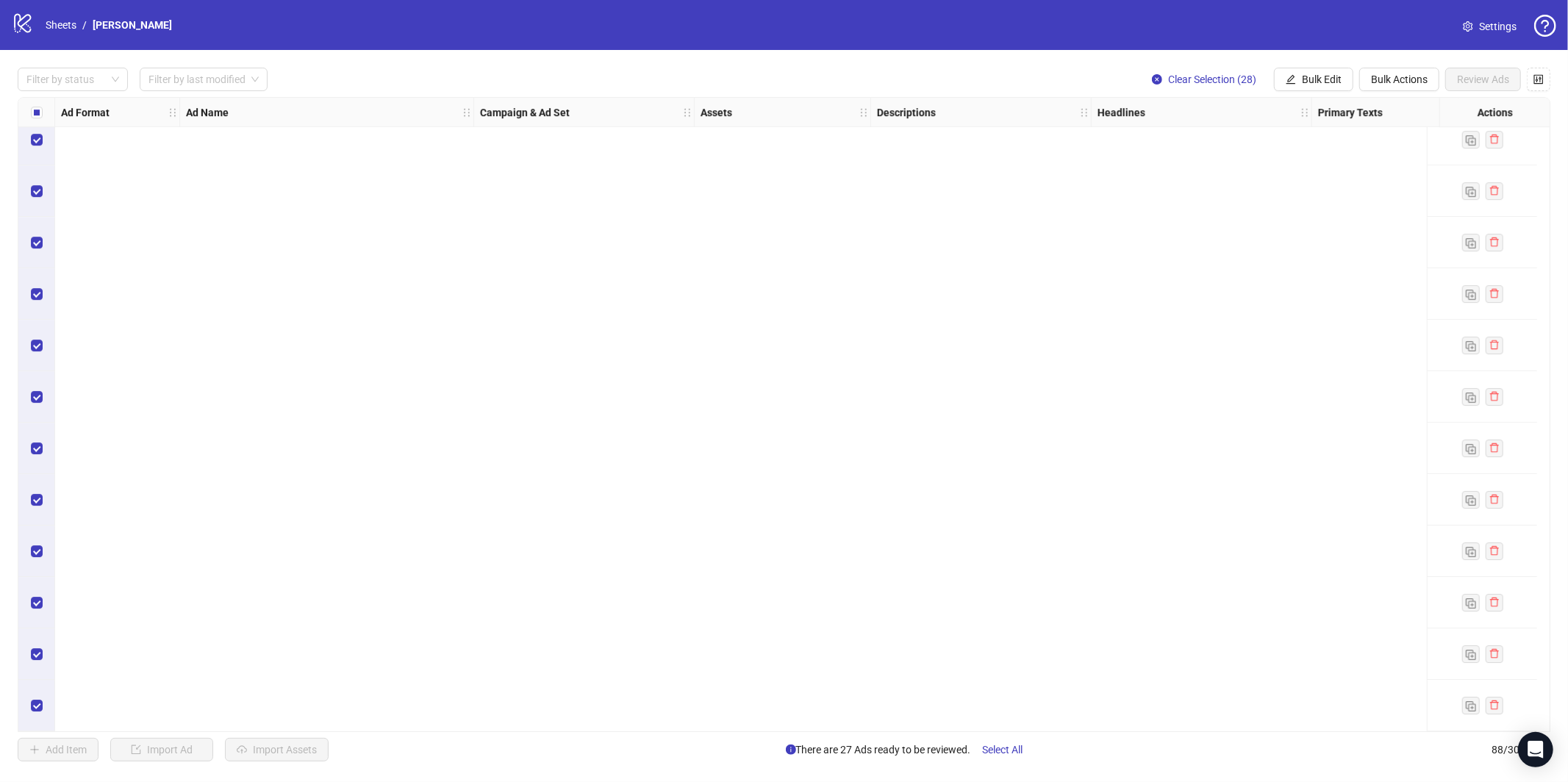
scroll to position [3123, 0]
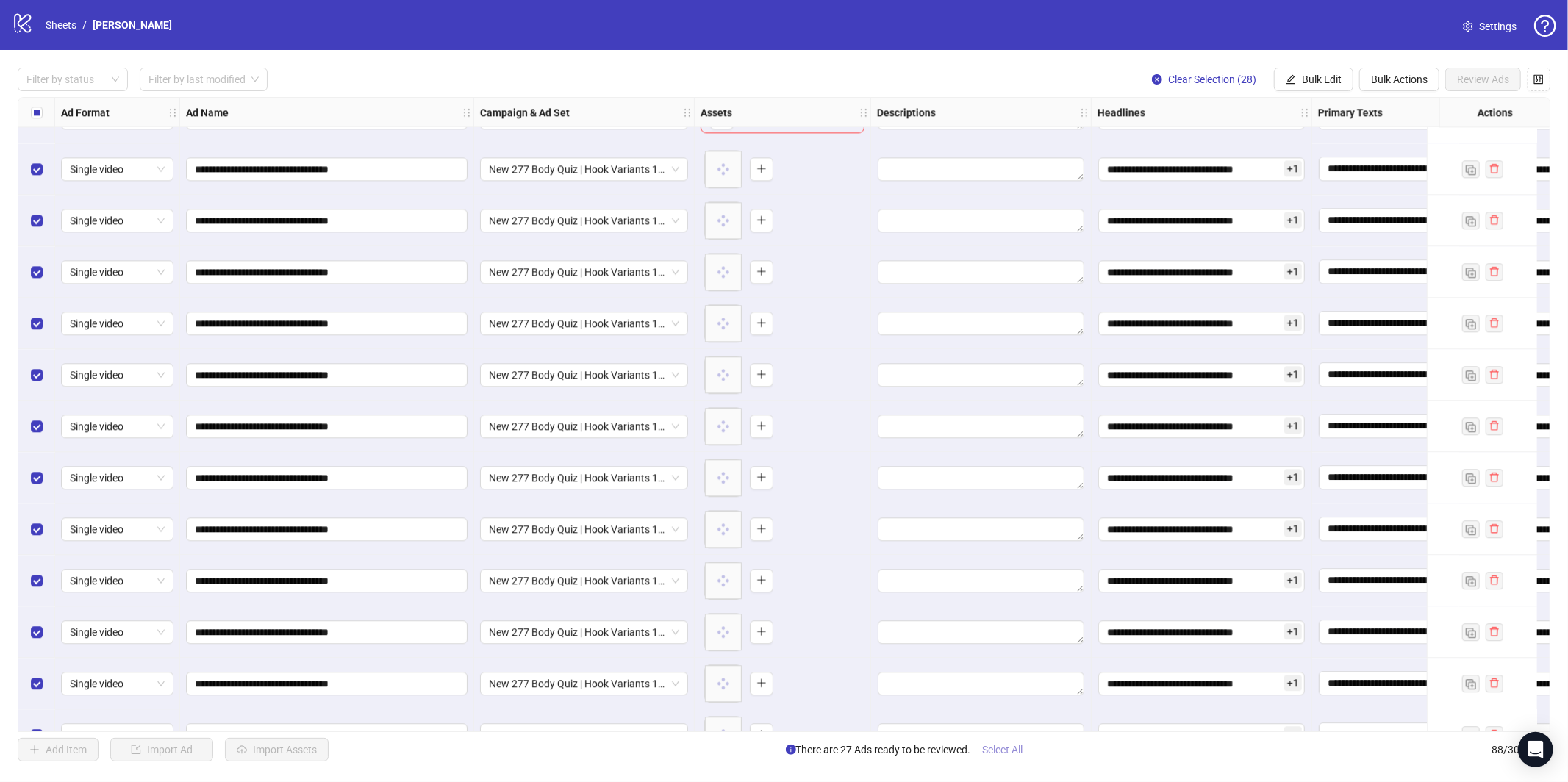
click at [1020, 752] on span "Select All" at bounding box center [1003, 749] width 41 height 12
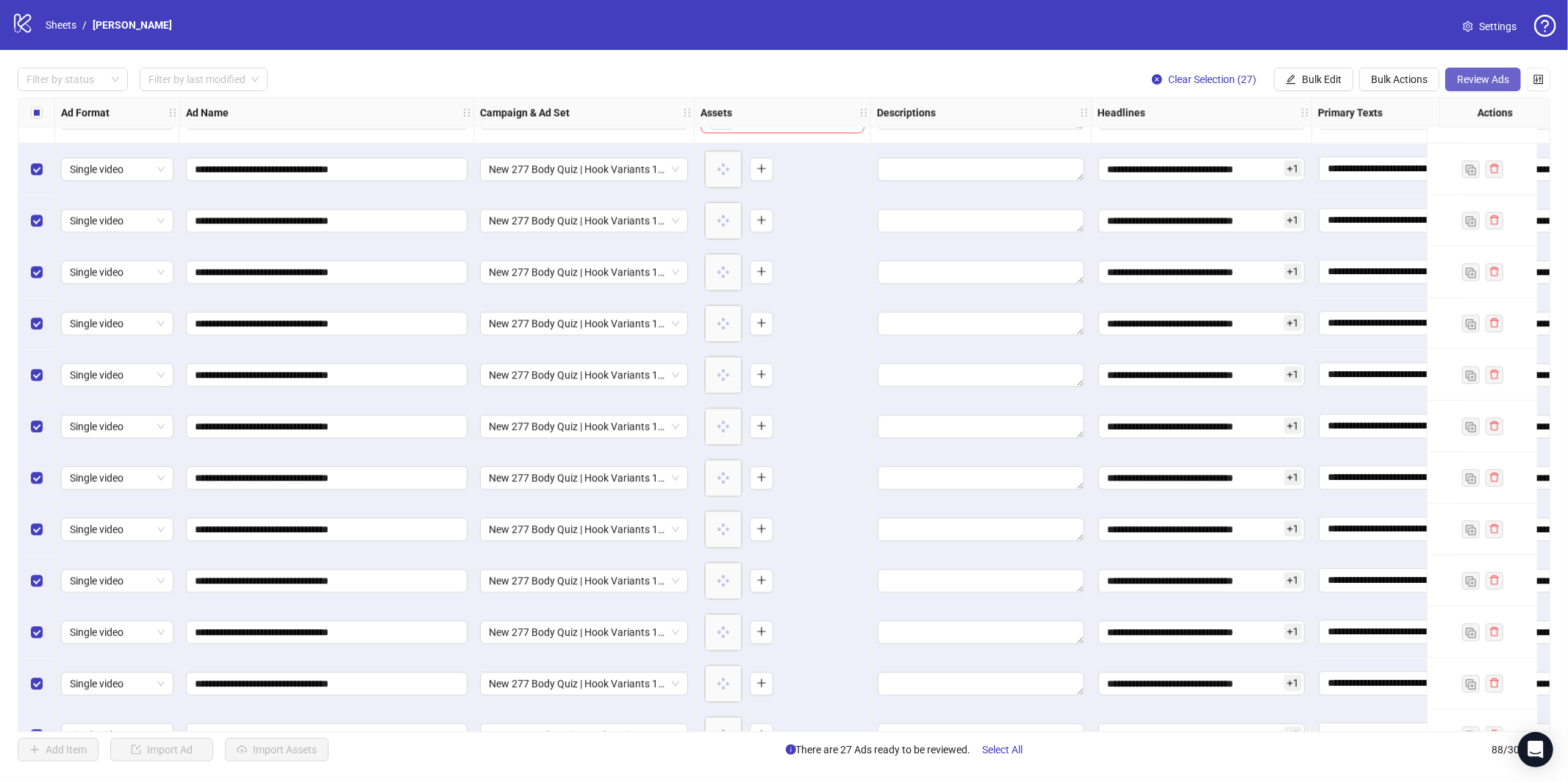
click at [1470, 80] on span "Review Ads" at bounding box center [1483, 79] width 52 height 12
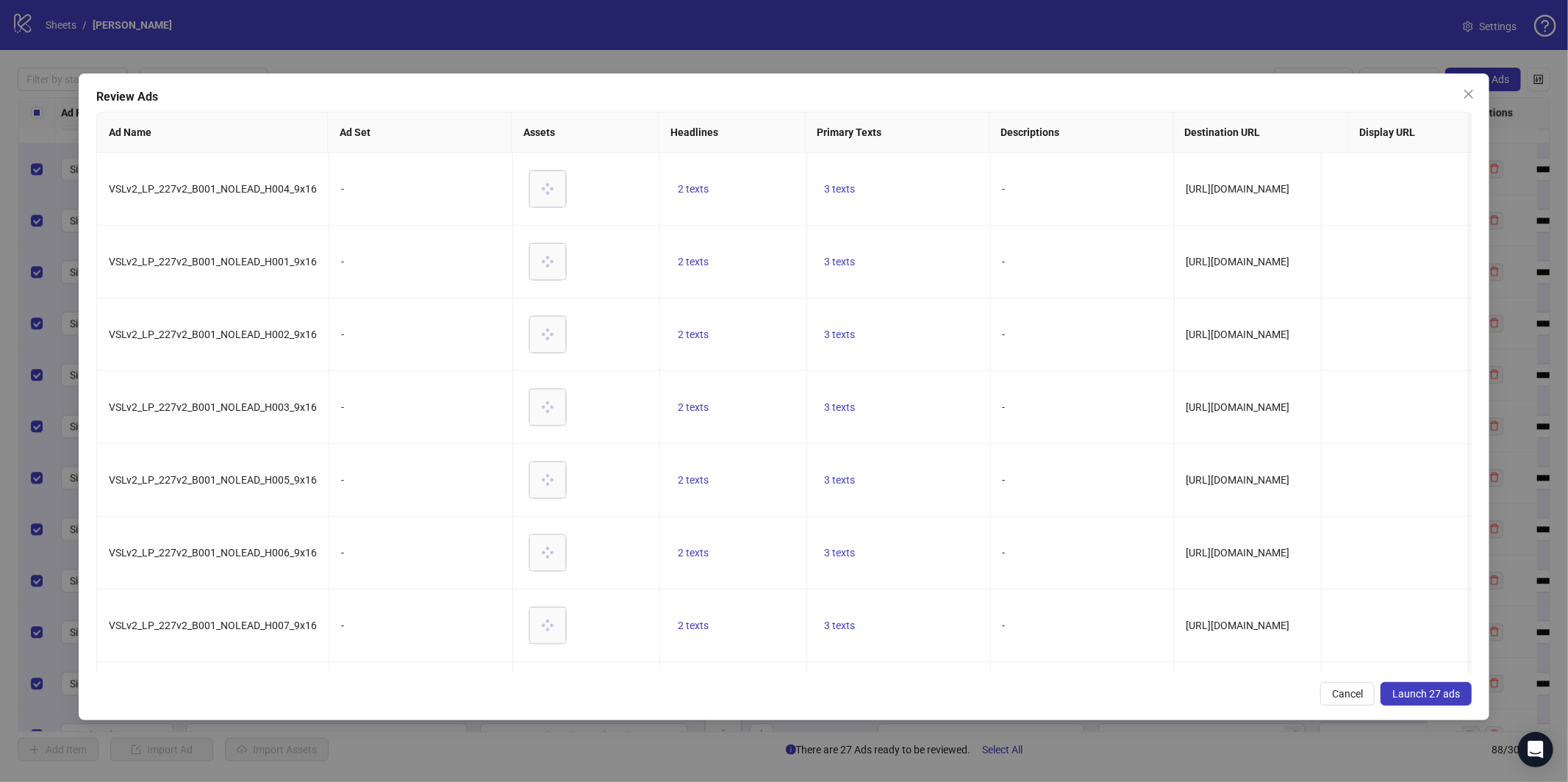
click at [1448, 699] on span "Launch 27 ads" at bounding box center [1426, 694] width 68 height 12
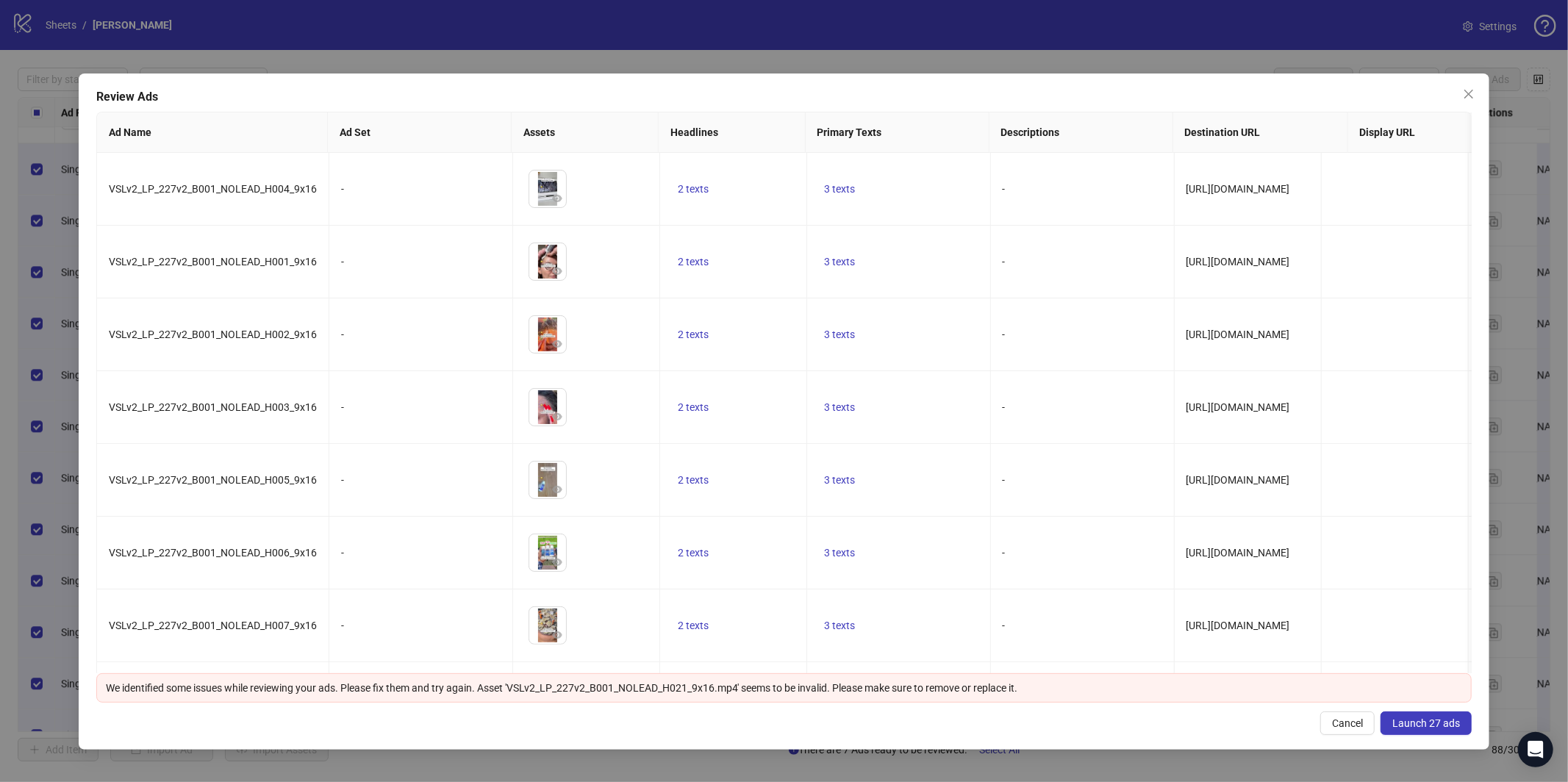
click at [1442, 728] on span "Launch 27 ads" at bounding box center [1426, 723] width 68 height 12
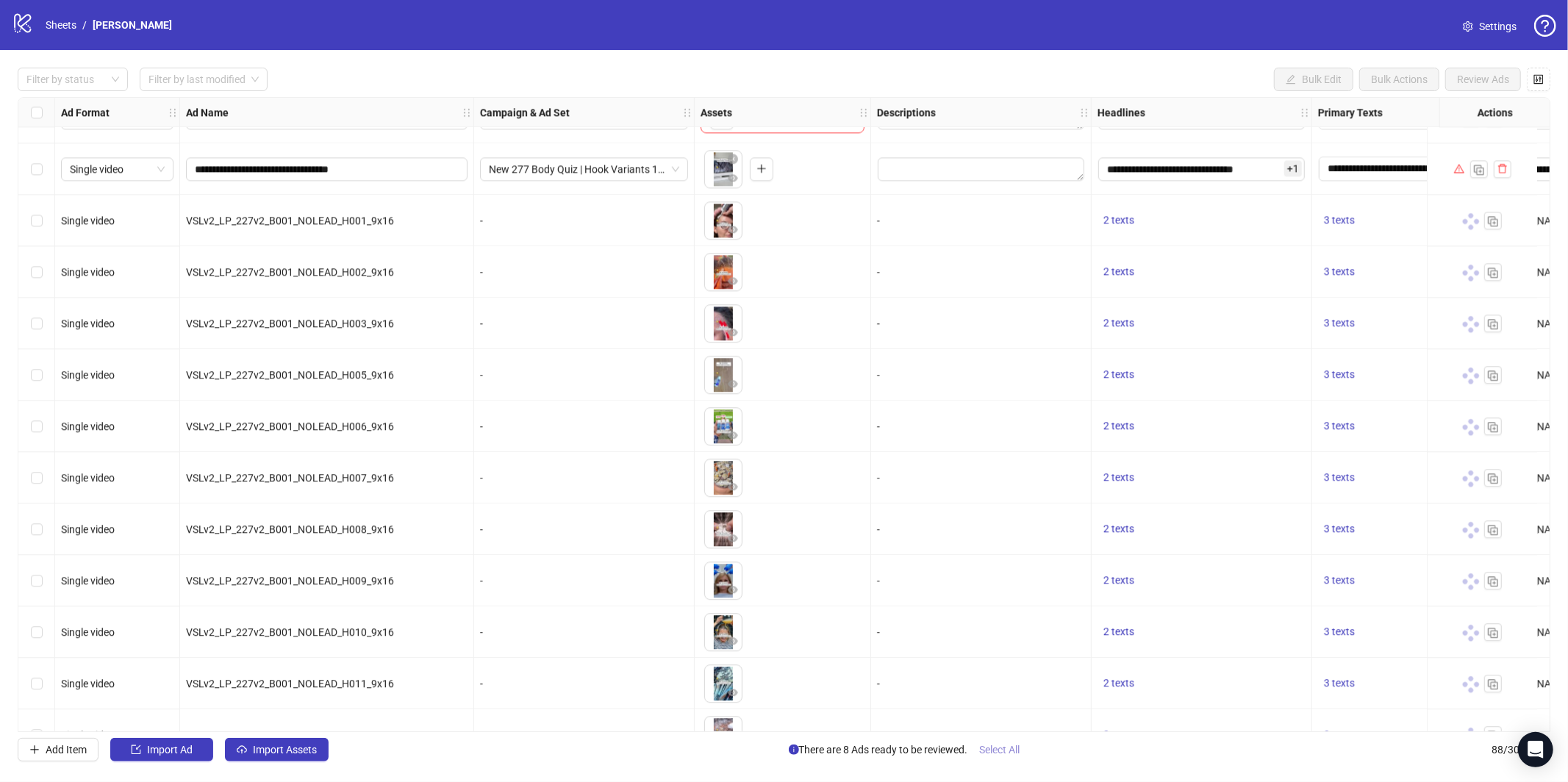
click at [990, 745] on span "Select All" at bounding box center [1001, 749] width 41 height 12
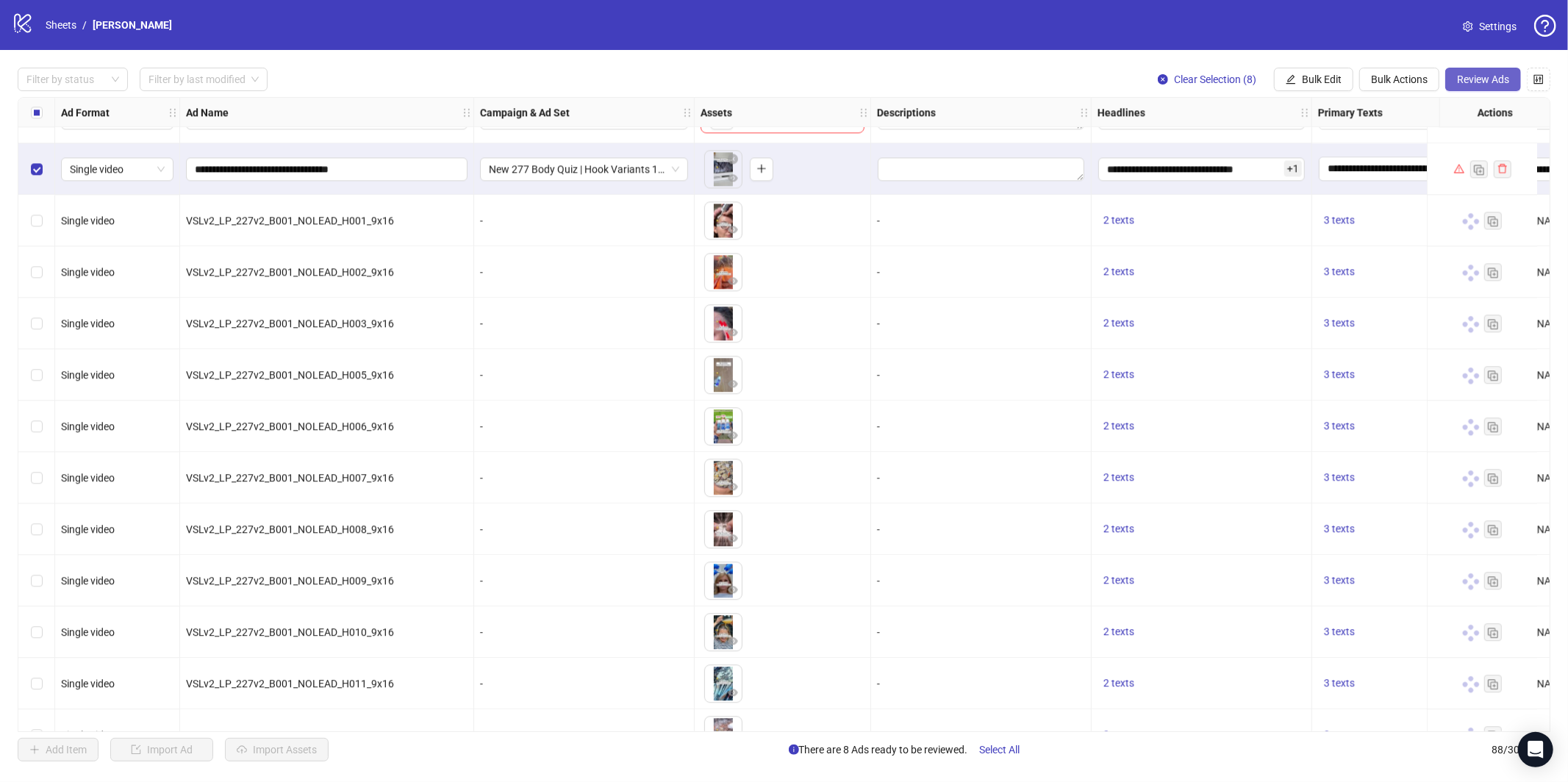
click at [1457, 88] on button "Review Ads" at bounding box center [1483, 80] width 76 height 23
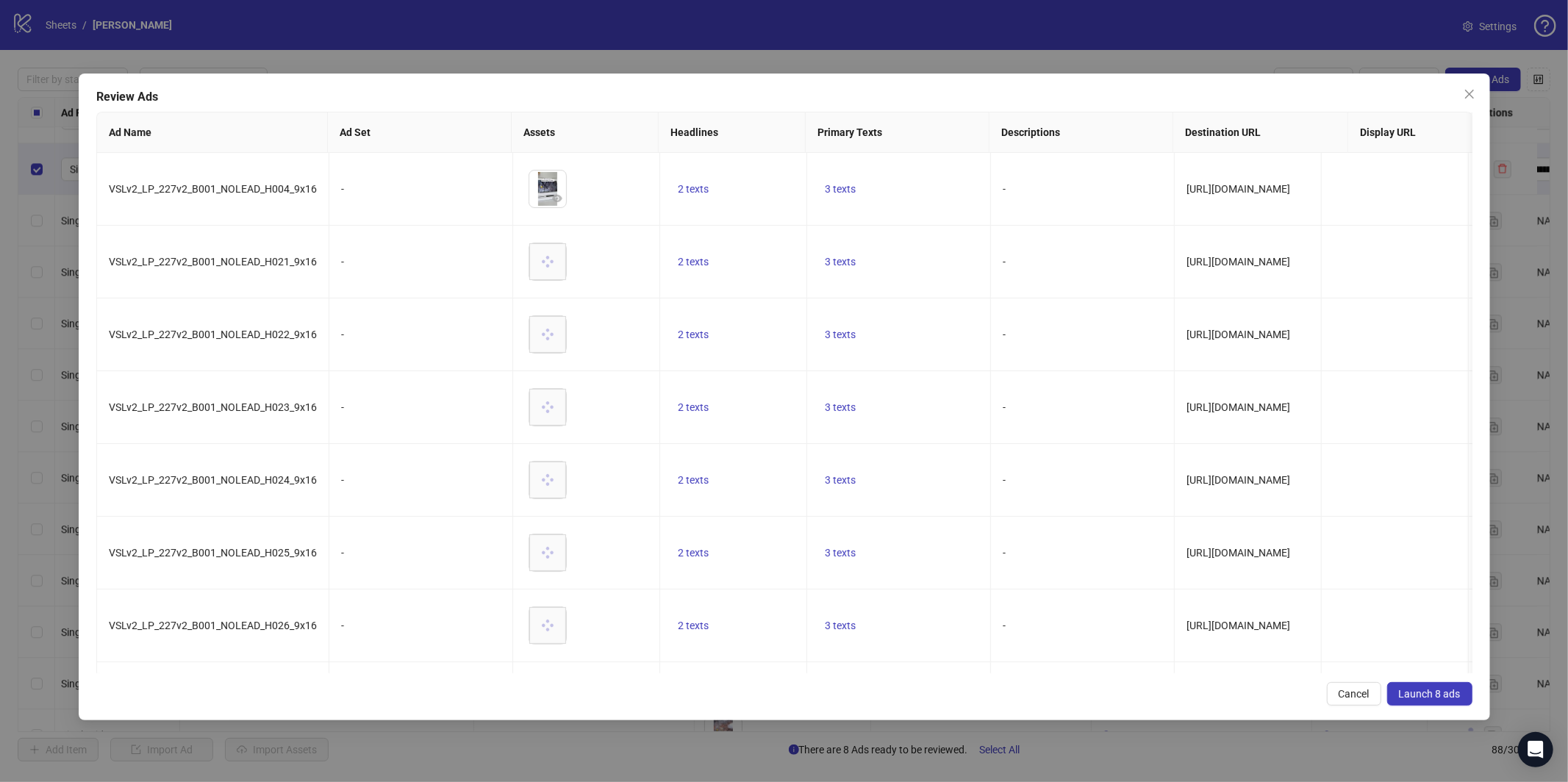
click at [1472, 77] on div "Review Ads Ad Name Ad Set Assets Headlines Primary Texts Descriptions Destinati…" at bounding box center [784, 396] width 1412 height 647
click at [1431, 697] on span "Launch 8 ads" at bounding box center [1429, 694] width 62 height 12
